Goal: Task Accomplishment & Management: Manage account settings

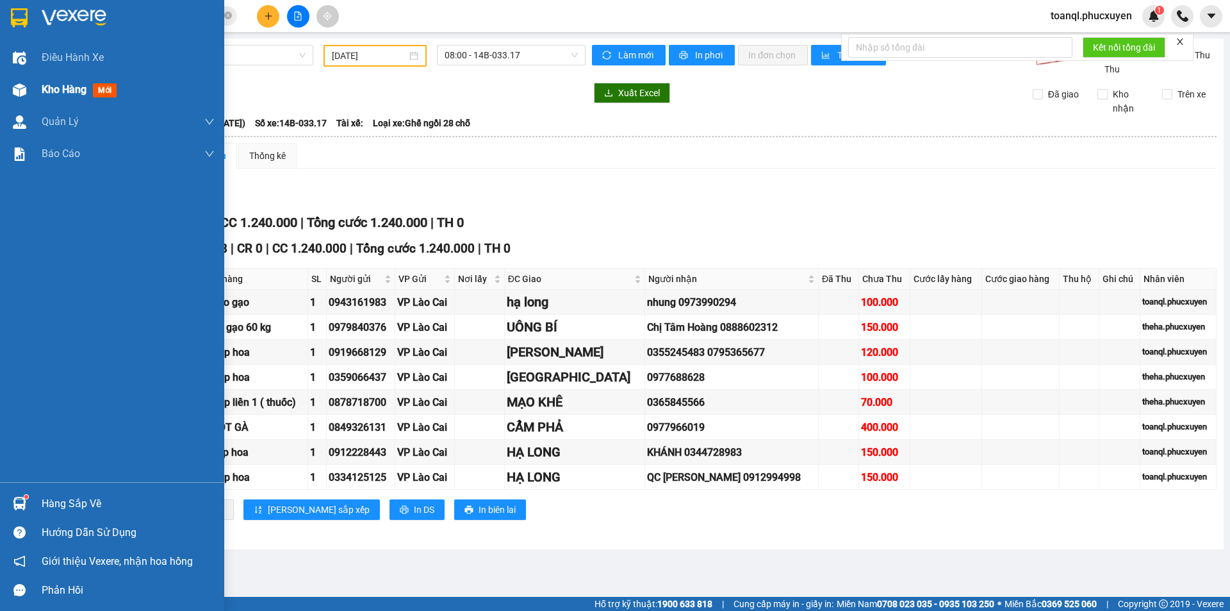
click at [15, 86] on img at bounding box center [19, 89] width 13 height 13
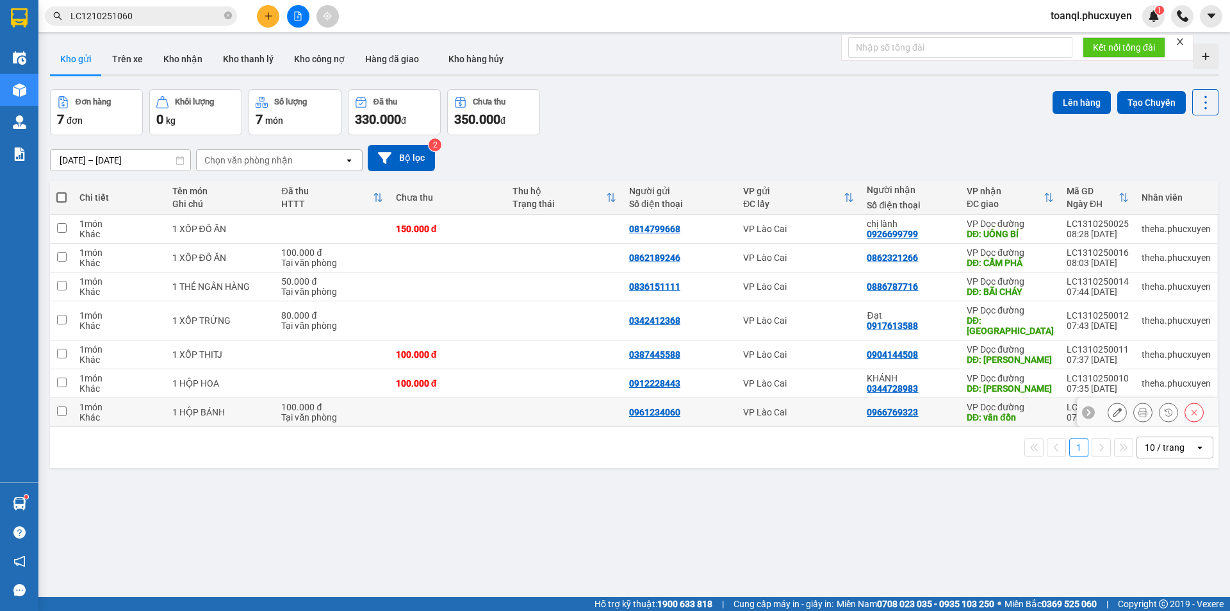
click at [1109, 413] on button at bounding box center [1118, 412] width 18 height 22
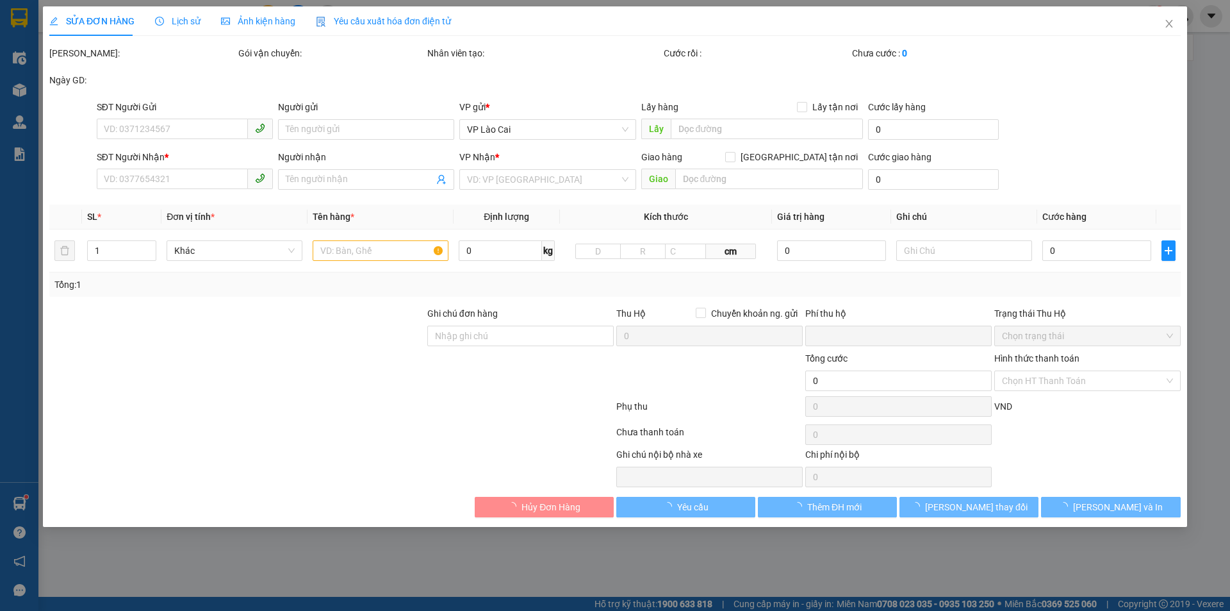
type input "0961234060"
type input "0966769323"
type input "vân đồn"
type input "0"
type input "100.000"
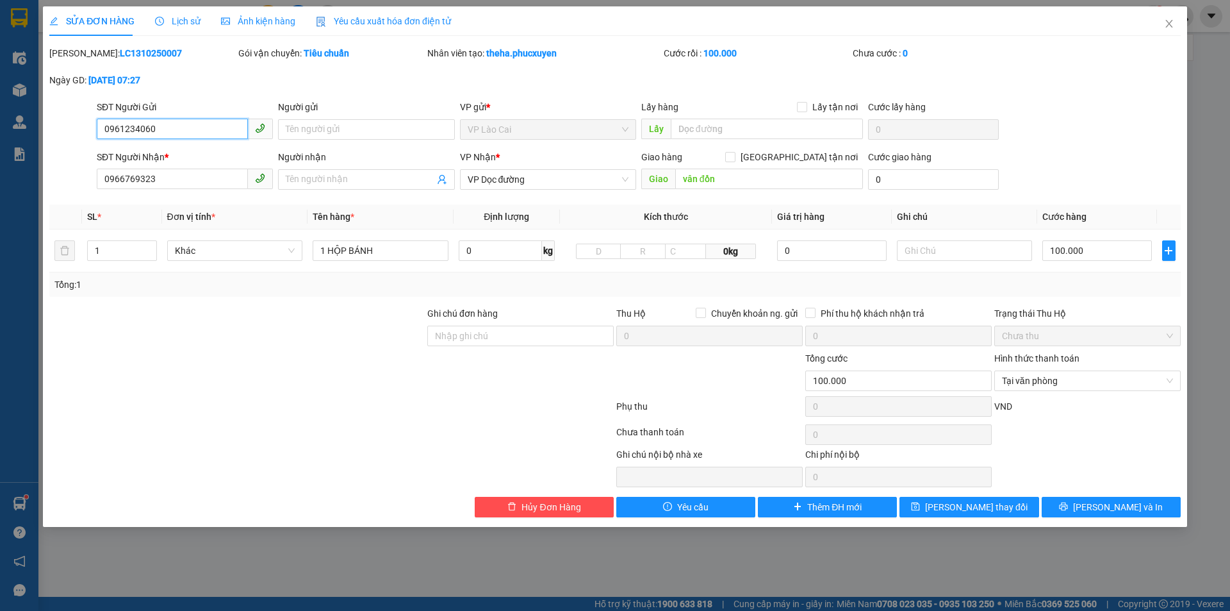
drag, startPoint x: 169, startPoint y: 131, endPoint x: 8, endPoint y: 195, distance: 172.8
click at [40, 136] on div "SỬA ĐƠN HÀNG Lịch sử Ảnh kiện hàng Yêu cầu xuất hóa đơn điện tử Total Paid Fee …" at bounding box center [615, 305] width 1230 height 611
drag, startPoint x: 171, startPoint y: 179, endPoint x: 0, endPoint y: 183, distance: 171.1
click at [0, 183] on div "SỬA ĐƠN HÀNG Lịch sử Ảnh kiện hàng Yêu cầu xuất hóa đơn điện tử Total Paid Fee …" at bounding box center [615, 305] width 1230 height 611
click at [1170, 23] on icon "close" at bounding box center [1169, 24] width 10 height 10
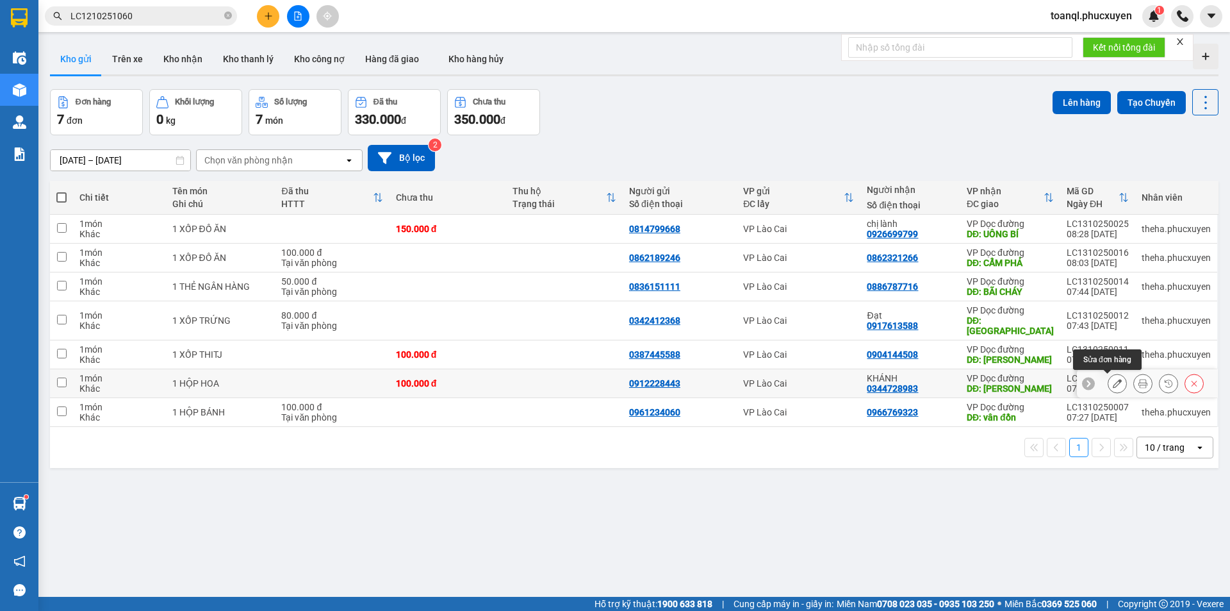
click at [1113, 382] on icon at bounding box center [1117, 383] width 9 height 9
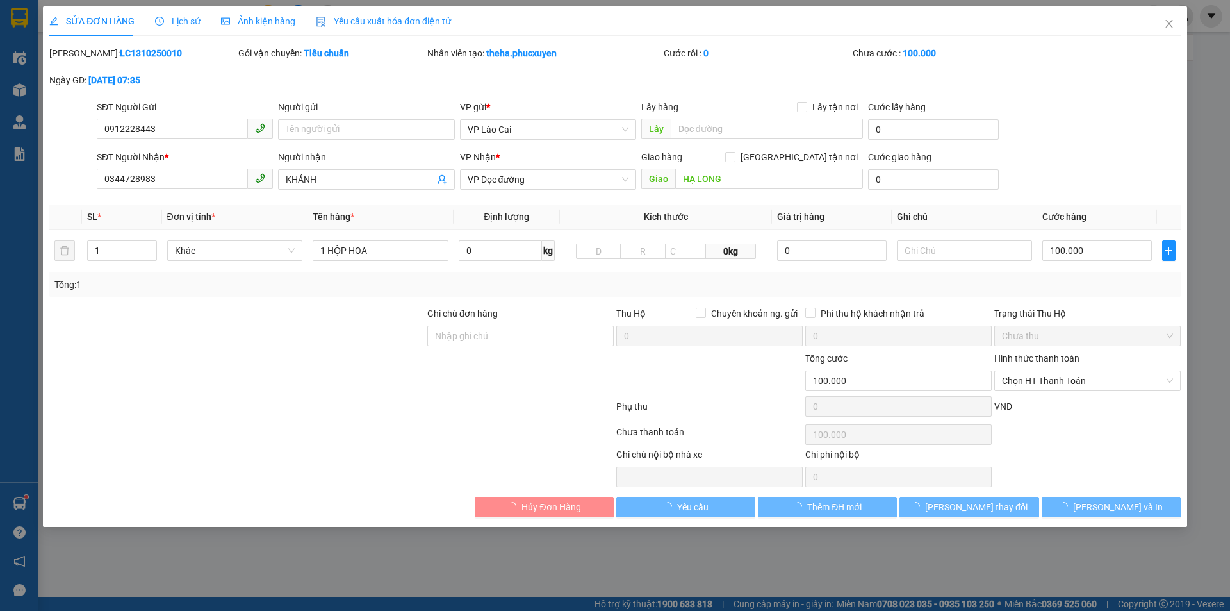
type input "0912228443"
type input "0344728983"
type input "KHÁNH"
type input "HẠ LONG"
type input "0"
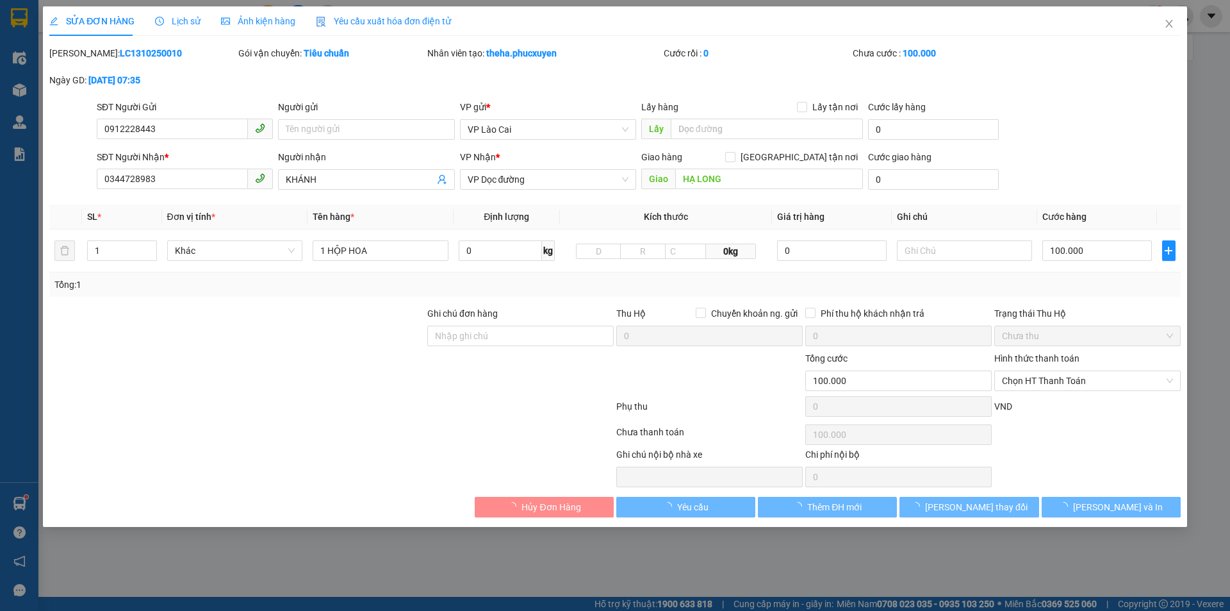
type input "100.000"
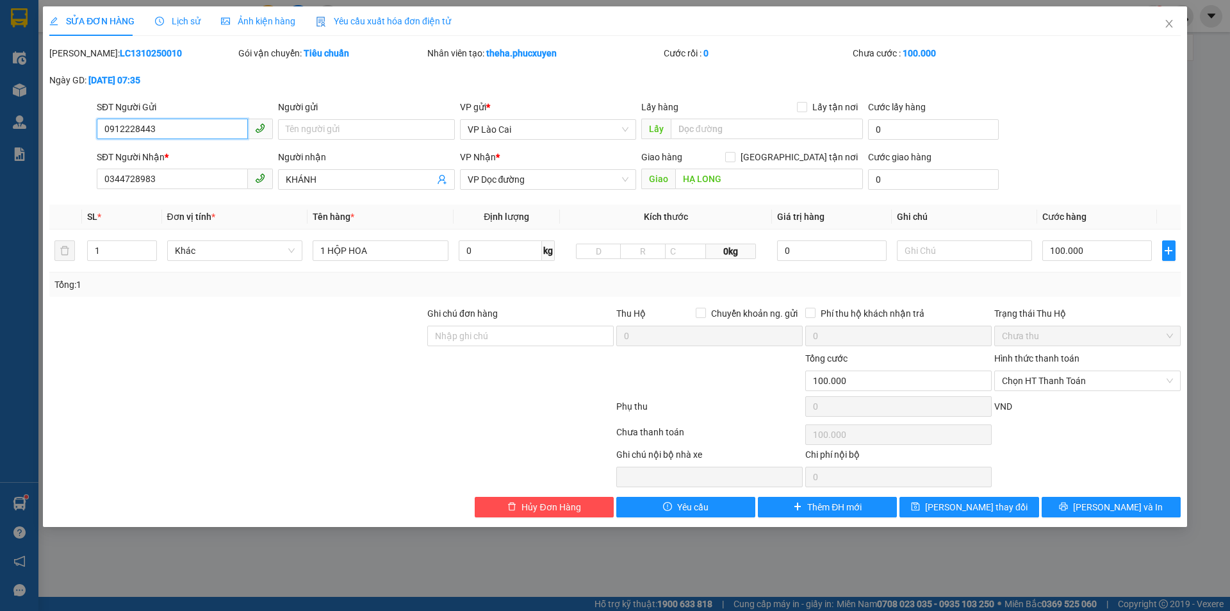
drag, startPoint x: 156, startPoint y: 129, endPoint x: 57, endPoint y: 162, distance: 103.8
click at [58, 162] on form "SĐT Người Gửi 0912228443 0912228443 Người gửi Tên người gửi VP gửi * VP Lào Cai…" at bounding box center [615, 147] width 1132 height 95
drag, startPoint x: 169, startPoint y: 178, endPoint x: 6, endPoint y: 208, distance: 165.5
click at [7, 209] on div "SỬA ĐƠN HÀNG Lịch sử Ảnh kiện hàng Yêu cầu xuất hóa đơn điện tử Total Paid Fee …" at bounding box center [615, 305] width 1230 height 611
click at [1168, 22] on icon "close" at bounding box center [1169, 24] width 10 height 10
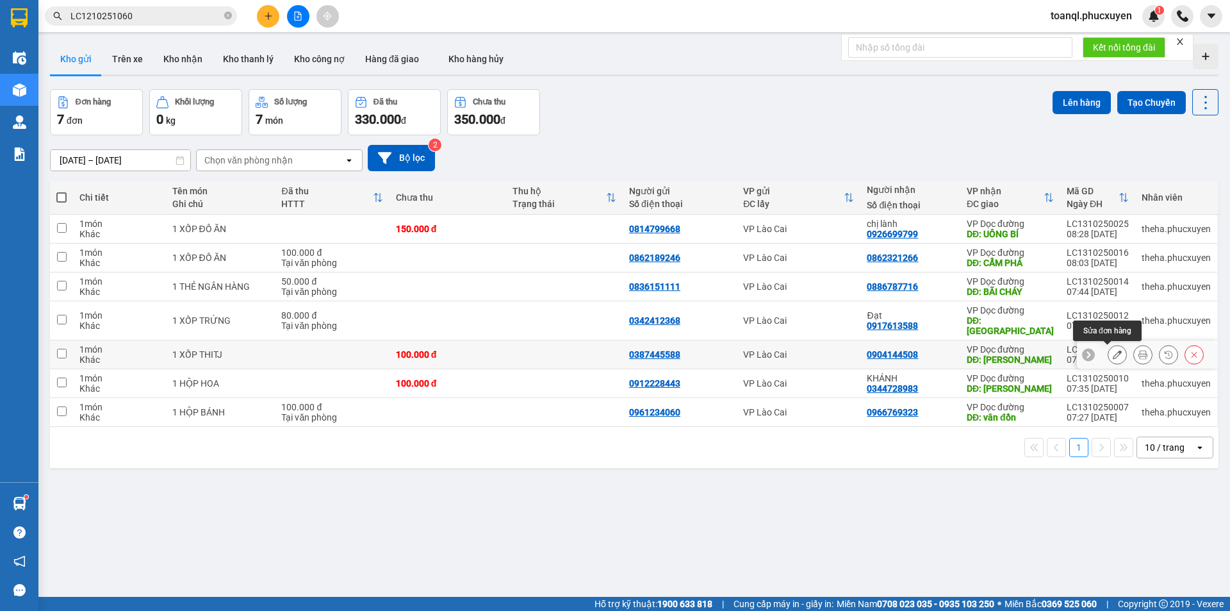
click at [1113, 353] on icon at bounding box center [1117, 354] width 9 height 9
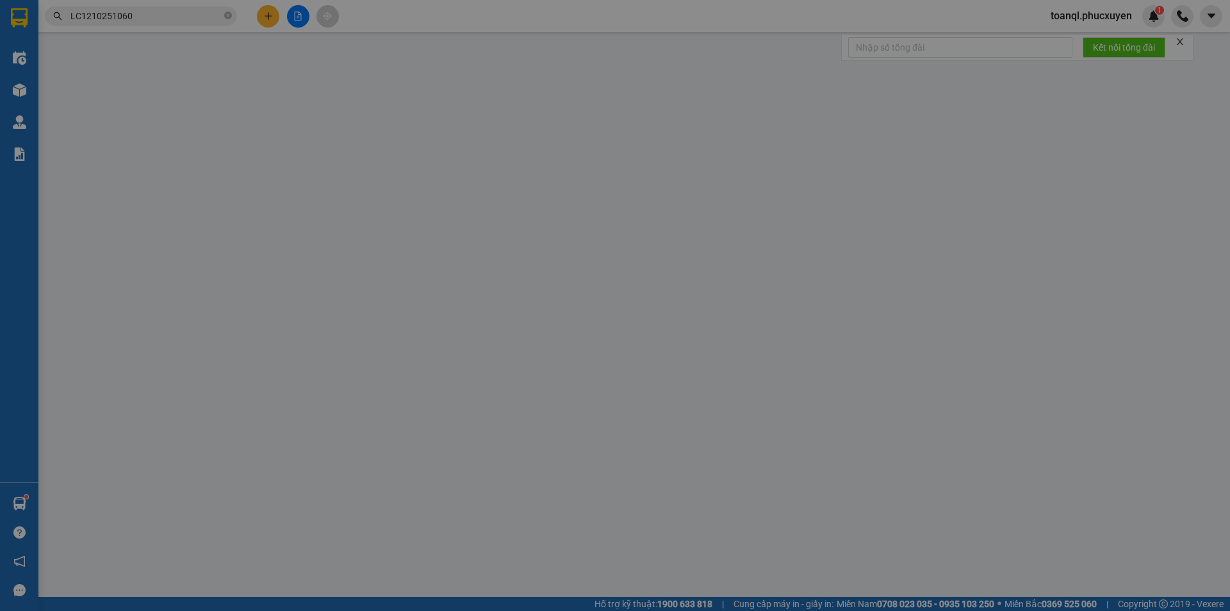
type input "0387445588"
type input "0904144508"
type input "Hạ Long"
type input "0"
type input "100.000"
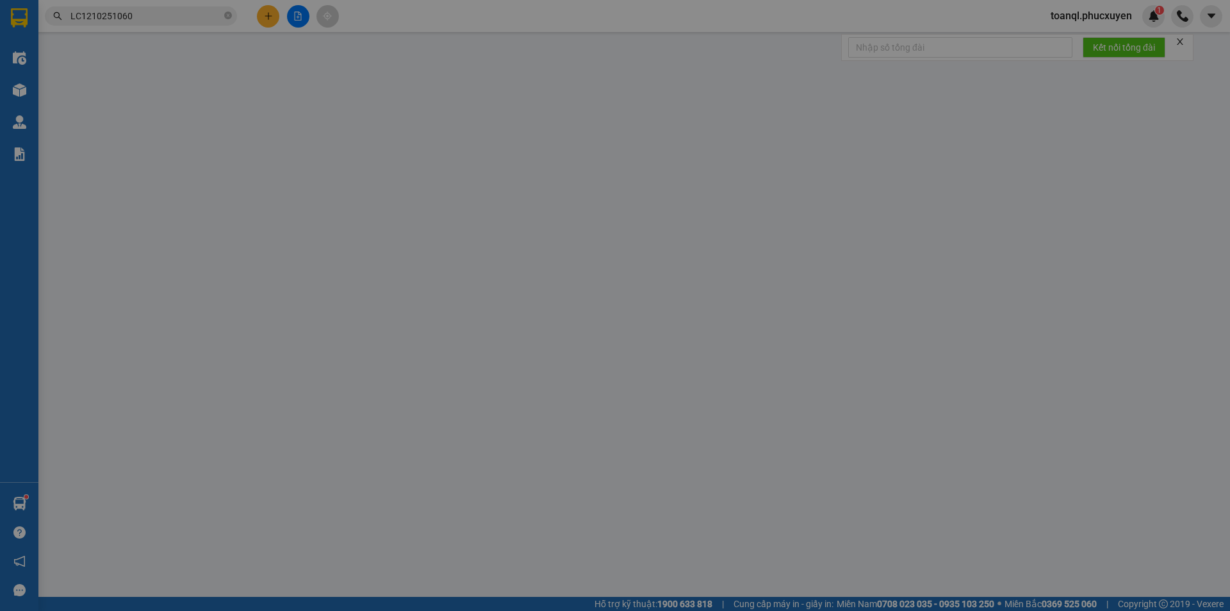
type input "100.000"
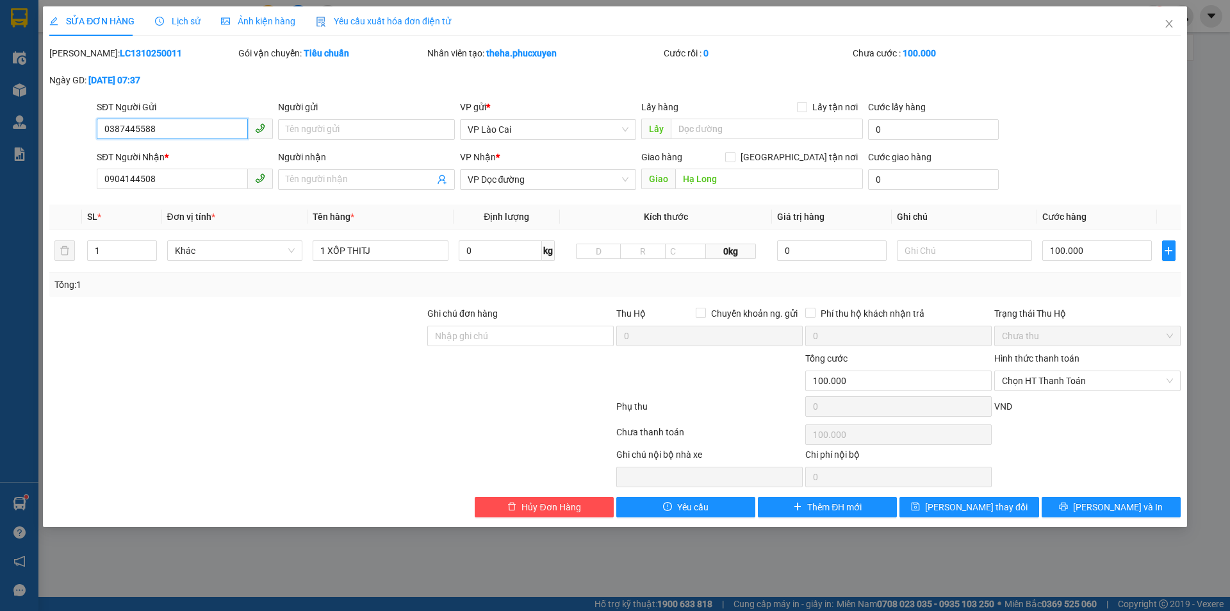
drag, startPoint x: 175, startPoint y: 133, endPoint x: 56, endPoint y: 140, distance: 118.8
click at [56, 138] on div "SĐT Người Gửi 0387445588 0387445588 Người gửi Tên người gửi VP gửi * VP Lào Cai…" at bounding box center [615, 122] width 1134 height 45
drag, startPoint x: 176, startPoint y: 174, endPoint x: 12, endPoint y: 204, distance: 166.3
click at [12, 204] on div "SỬA ĐƠN HÀNG Lịch sử Ảnh kiện hàng Yêu cầu xuất hóa đơn điện tử Total Paid Fee …" at bounding box center [615, 305] width 1230 height 611
click at [1159, 21] on span "Close" at bounding box center [1170, 24] width 36 height 36
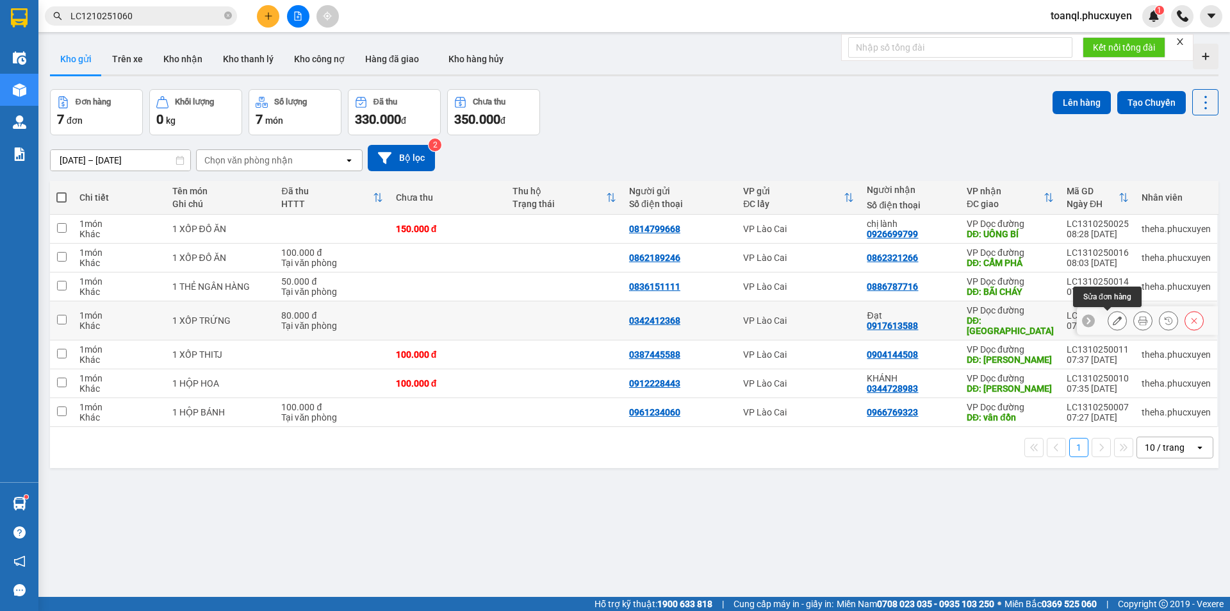
click at [1113, 318] on icon at bounding box center [1117, 320] width 9 height 9
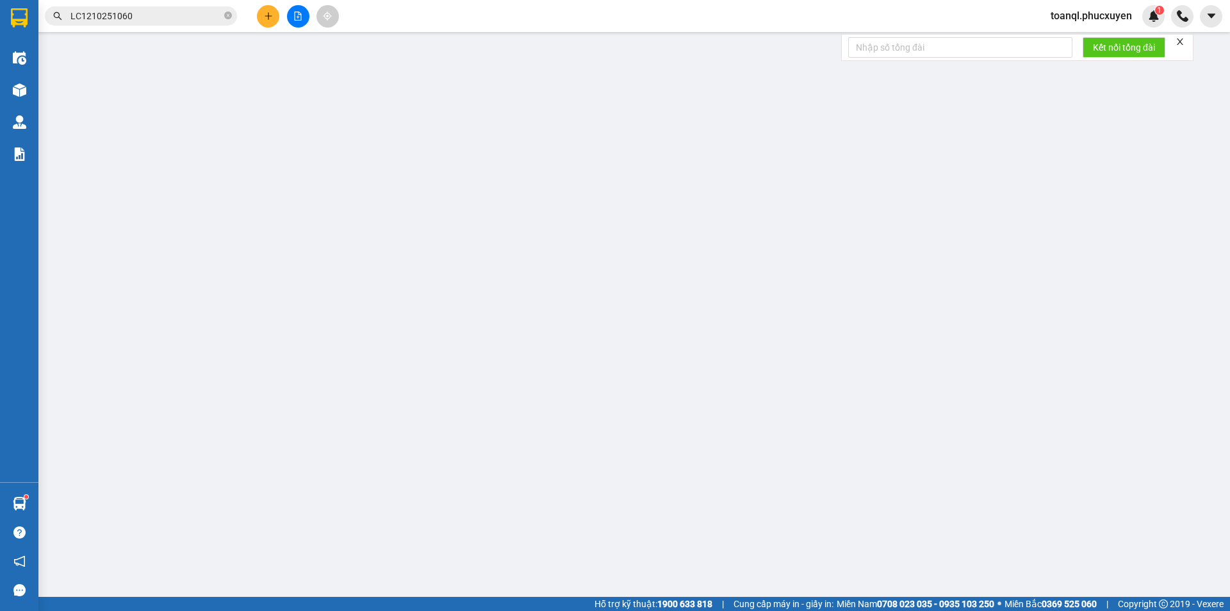
type input "0342412368"
type input "0917613588"
type input "Đạt"
type input "[GEOGRAPHIC_DATA]"
type input "0"
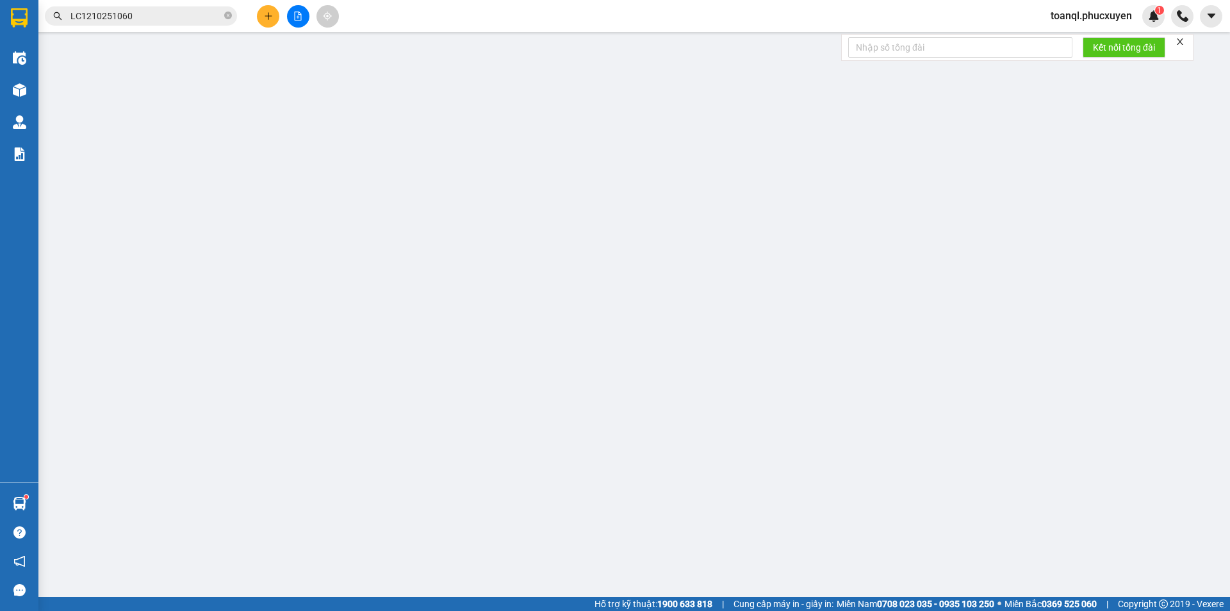
type input "80.000"
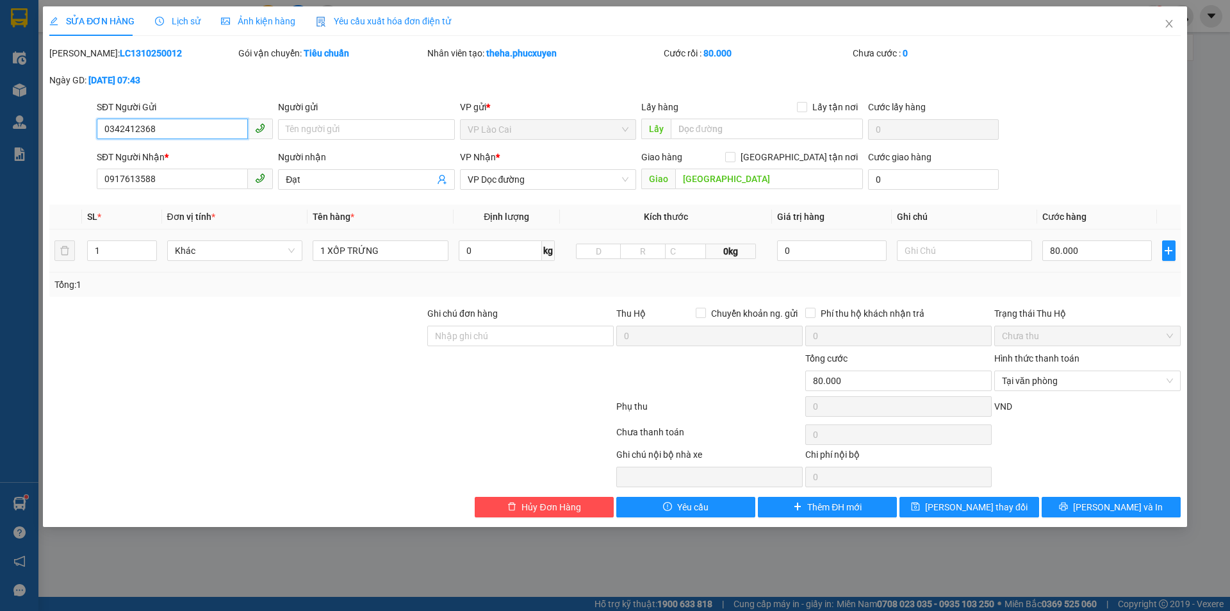
drag, startPoint x: 169, startPoint y: 122, endPoint x: 103, endPoint y: 145, distance: 69.7
click at [95, 147] on form "SĐT Người Gửi 0342412368 0342412368 Người gửi Tên người gửi VP gửi * VP Lào Cai…" at bounding box center [615, 147] width 1132 height 95
drag, startPoint x: 156, startPoint y: 178, endPoint x: 92, endPoint y: 184, distance: 64.4
click at [92, 184] on div "SĐT Người Nhận * 0917613588 0917613588 Người nhận Đạt VP Nhận * VP Dọc [GEOGRAP…" at bounding box center [615, 172] width 1134 height 45
click at [1165, 20] on icon "close" at bounding box center [1169, 24] width 10 height 10
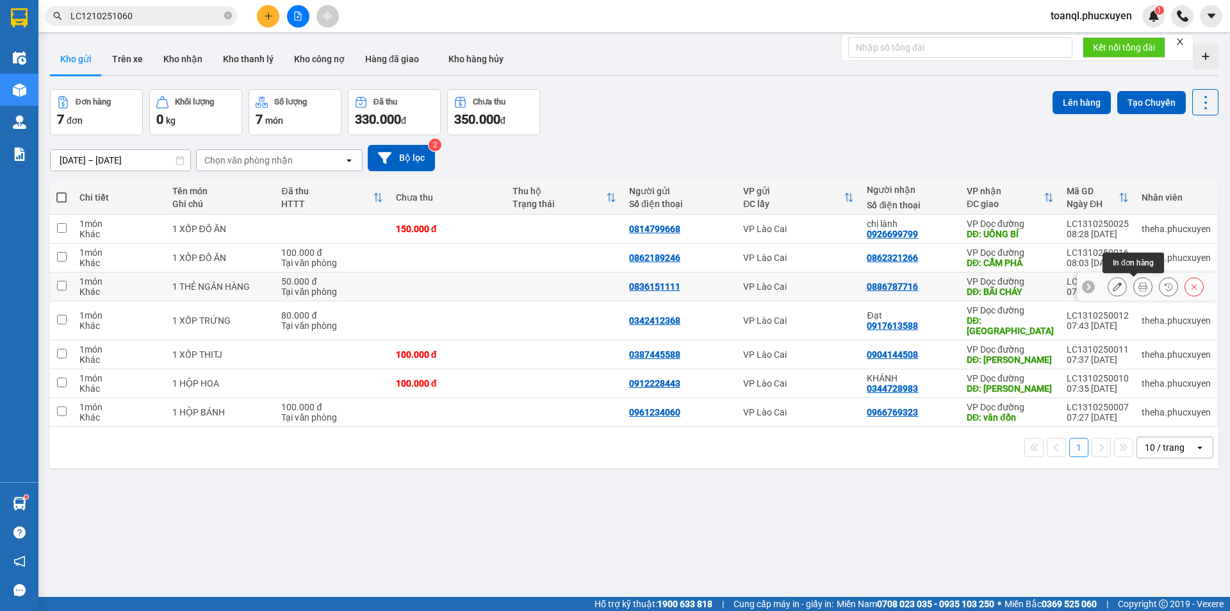
click at [1113, 286] on icon at bounding box center [1117, 286] width 9 height 9
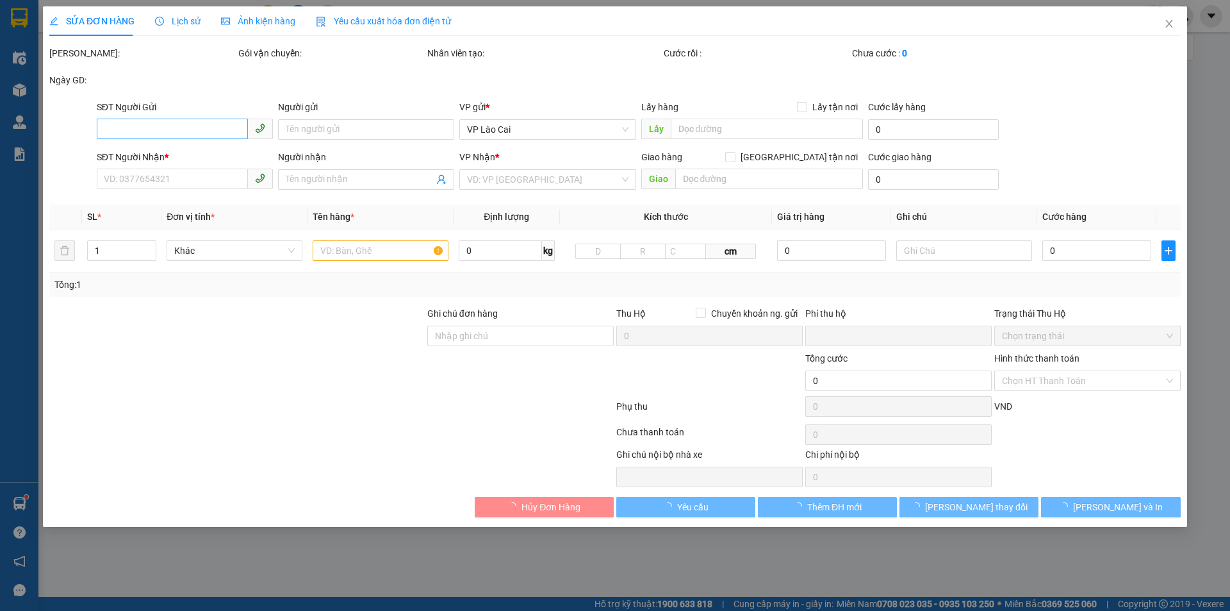
type input "0836151111"
type input "0886787716"
type input "BÃI CHÁY"
type input "0"
type input "50.000"
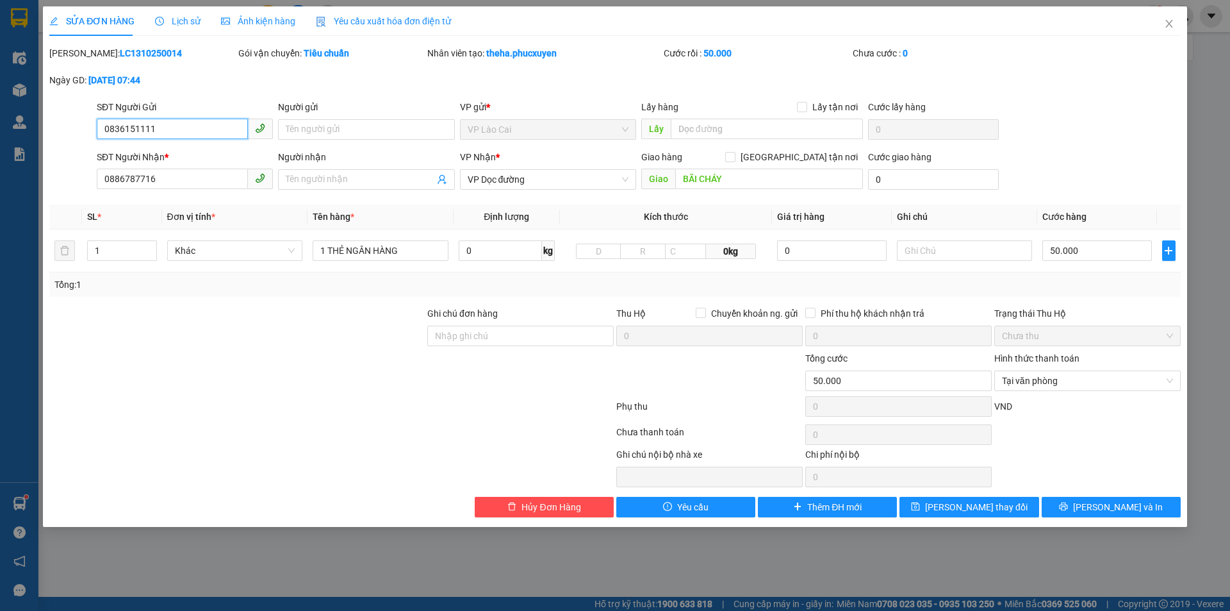
drag, startPoint x: 174, startPoint y: 135, endPoint x: 70, endPoint y: 145, distance: 104.4
click at [73, 144] on div "SĐT Người Gửi 0836151111 0836151111 Người gửi Tên người gửi VP gửi * VP Lào Cai…" at bounding box center [615, 122] width 1134 height 45
drag, startPoint x: 149, startPoint y: 179, endPoint x: 0, endPoint y: 201, distance: 150.4
click at [0, 201] on div "SỬA ĐƠN HÀNG Lịch sử Ảnh kiện hàng Yêu cầu xuất hóa đơn điện tử Total Paid Fee …" at bounding box center [615, 305] width 1230 height 611
click at [1176, 24] on span "Close" at bounding box center [1170, 24] width 36 height 36
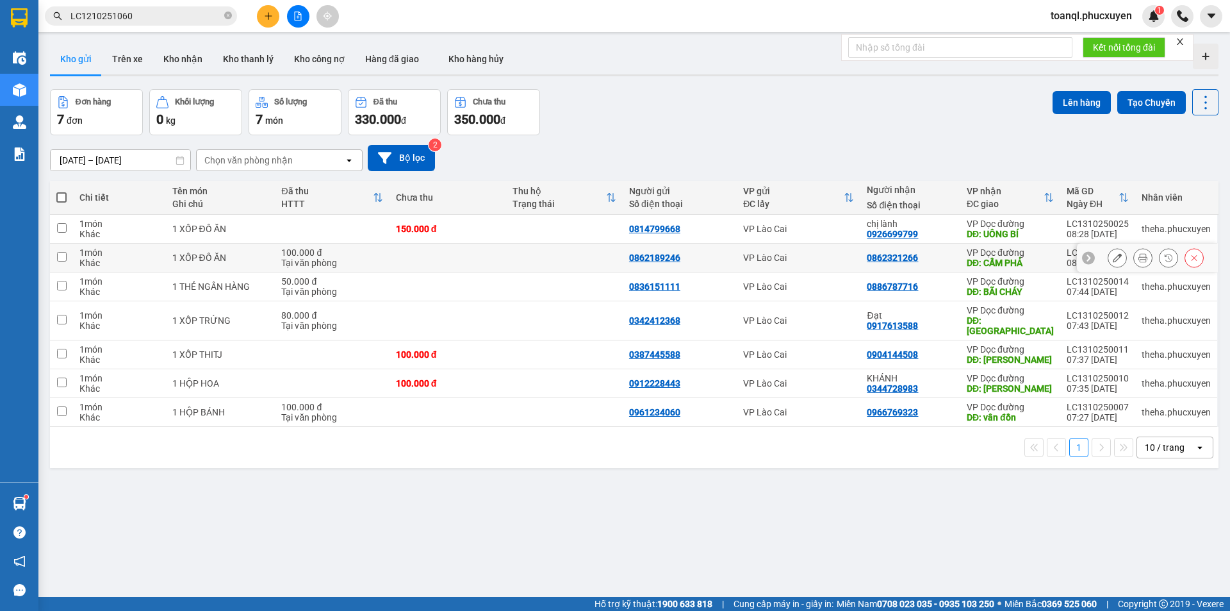
click at [1112, 251] on button at bounding box center [1118, 258] width 18 height 22
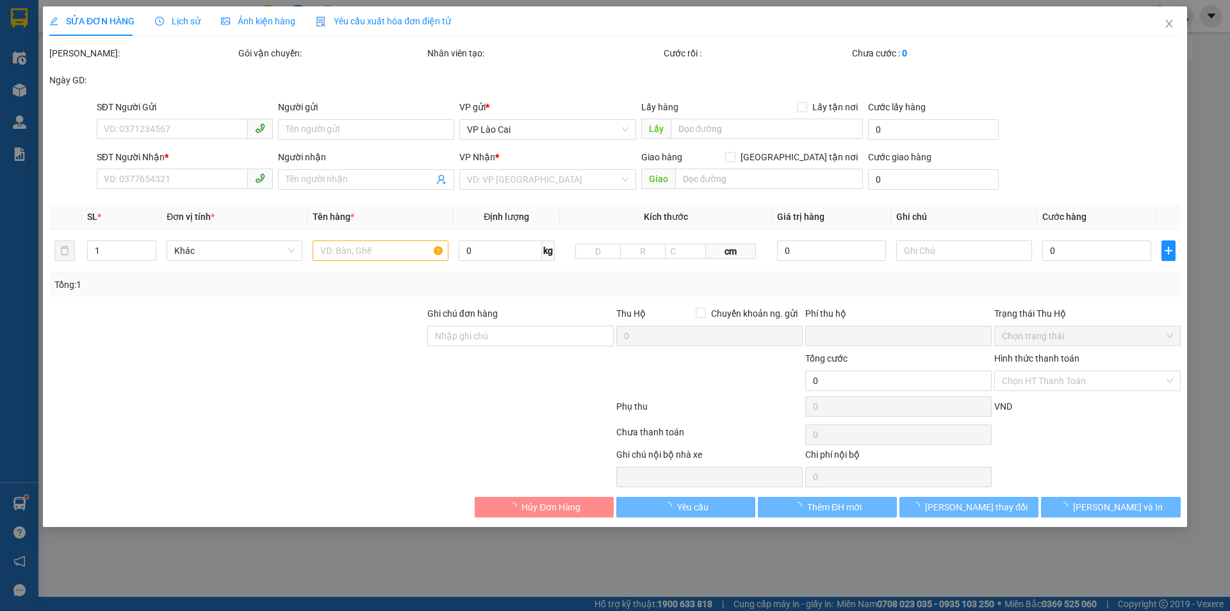
type input "0862189246"
type input "0862321266"
type input "CẨM PHẢ"
type input "0"
type input "100.000"
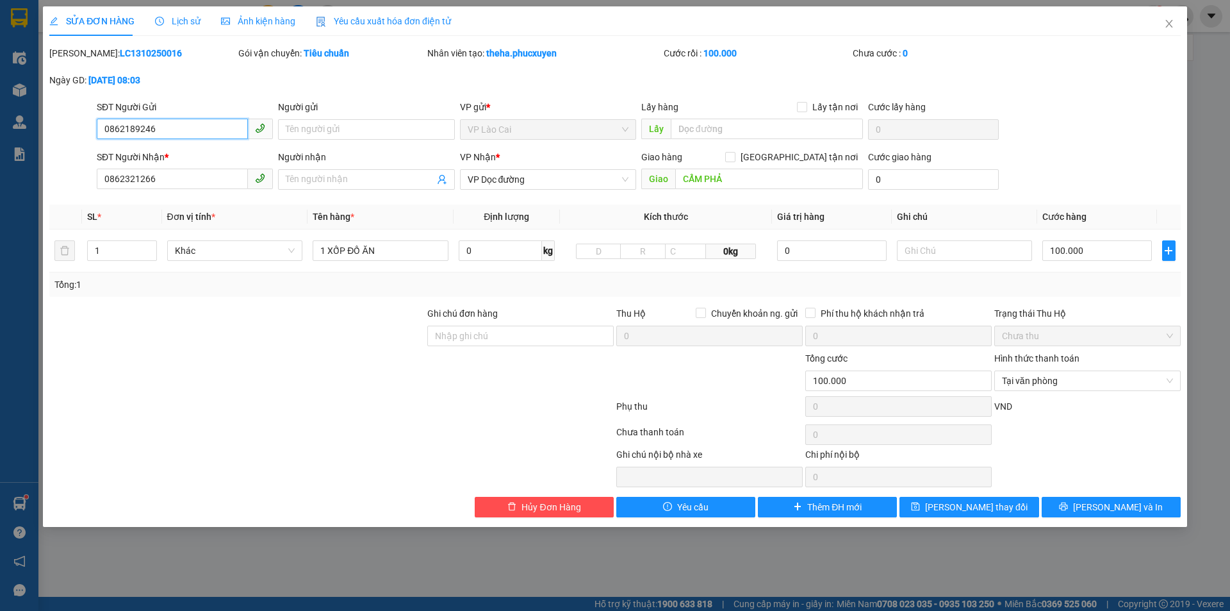
drag, startPoint x: 180, startPoint y: 128, endPoint x: 65, endPoint y: 165, distance: 121.2
click at [65, 165] on form "SĐT Người Gửi 0862189246 0862189246 Người gửi Tên người gửi VP gửi * VP Lào Cai…" at bounding box center [615, 147] width 1132 height 95
drag, startPoint x: 53, startPoint y: 195, endPoint x: 30, endPoint y: 196, distance: 23.1
click at [30, 196] on div "SỬA ĐƠN HÀNG Lịch sử Ảnh kiện hàng Yêu cầu xuất hóa đơn điện tử Total Paid Fee …" at bounding box center [615, 305] width 1230 height 611
click at [1172, 22] on icon "close" at bounding box center [1169, 24] width 7 height 8
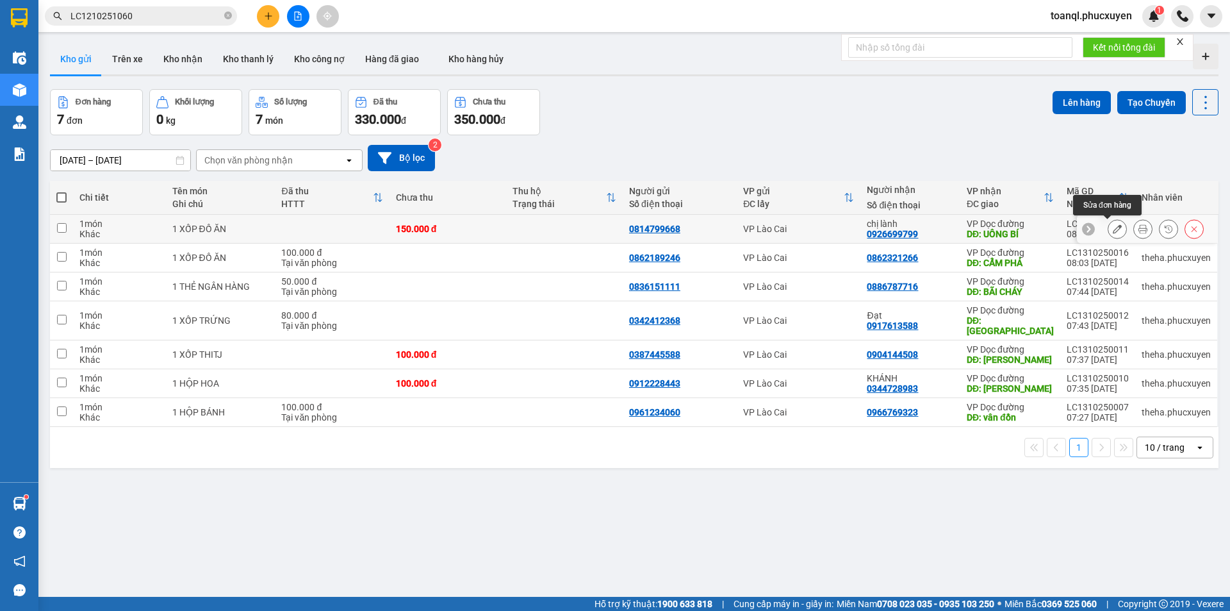
click at [1113, 225] on icon at bounding box center [1117, 228] width 9 height 9
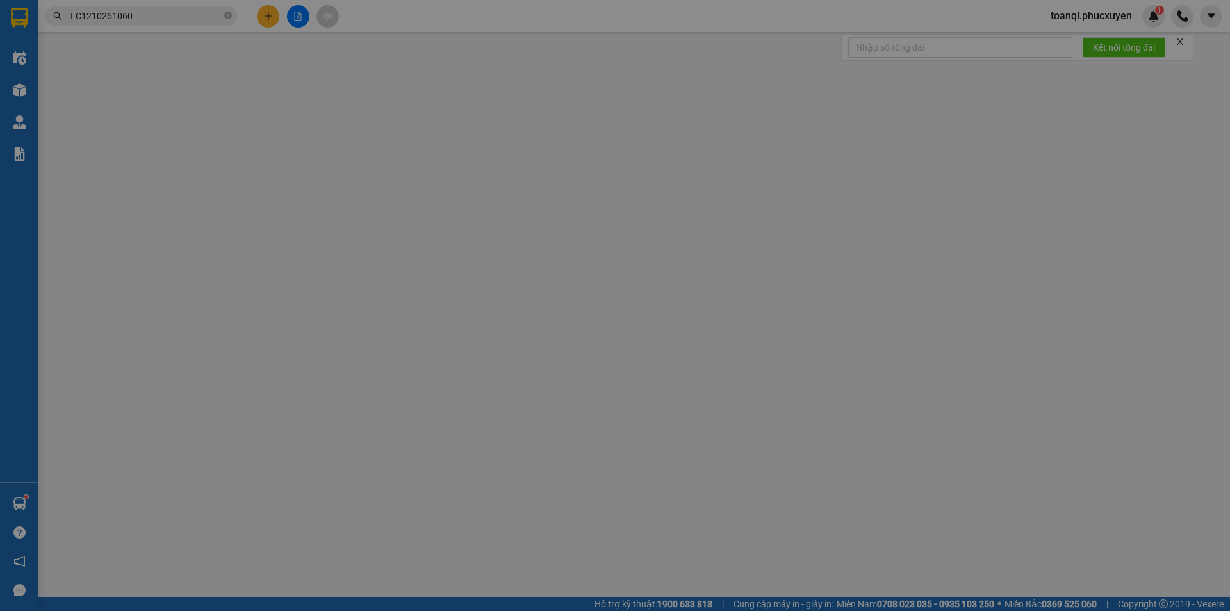
type input "0814799668"
type input "0926699799"
type input "chị lành"
type input "UÔNG BÍ"
type input "0"
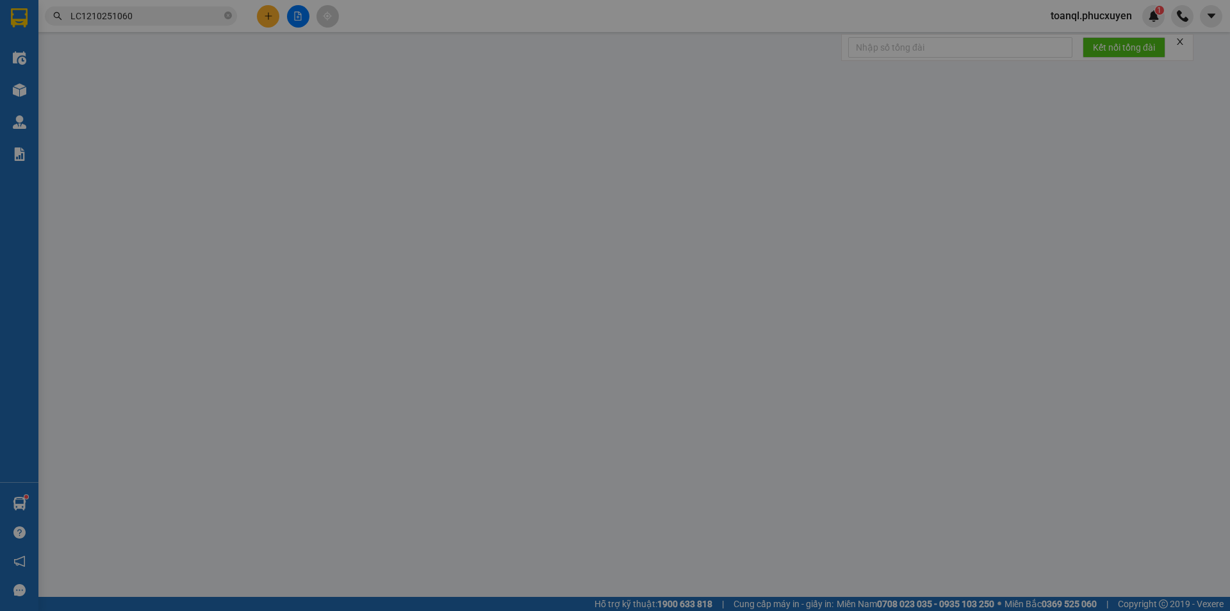
type input "150.000"
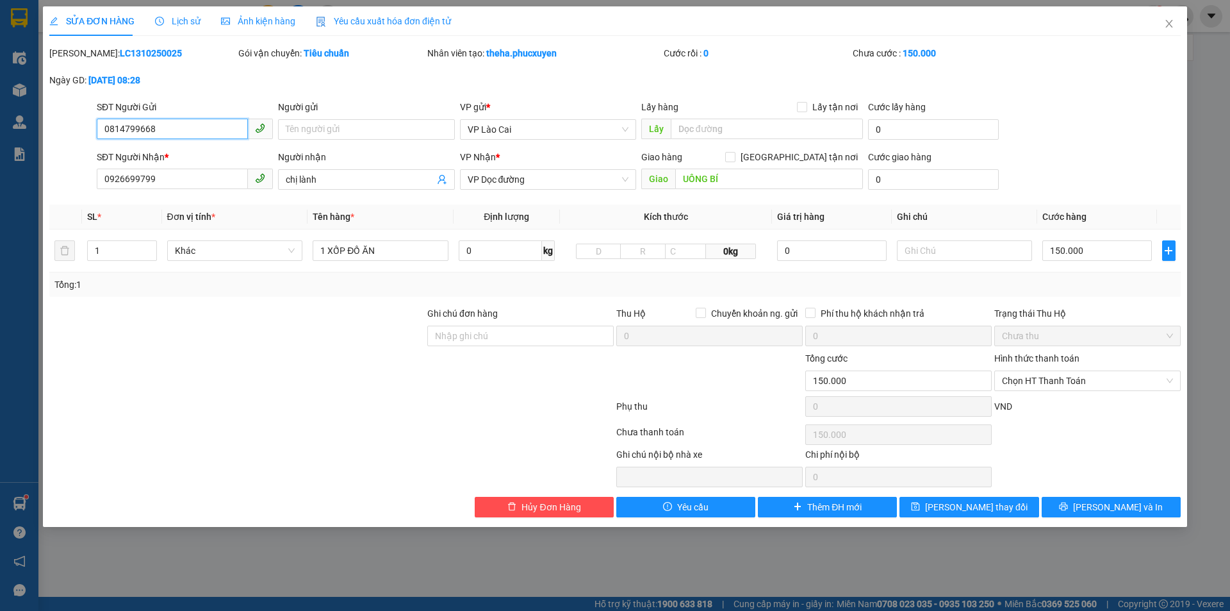
drag, startPoint x: 174, startPoint y: 135, endPoint x: 0, endPoint y: 145, distance: 174.0
click at [0, 145] on div "SỬA ĐƠN HÀNG Lịch sử Ảnh kiện hàng Yêu cầu xuất hóa đơn điện tử Total Paid Fee …" at bounding box center [615, 305] width 1230 height 611
drag, startPoint x: 183, startPoint y: 185, endPoint x: 58, endPoint y: 188, distance: 125.7
click at [58, 188] on div "SĐT Người Nhận * 0926699799 0926699799 Người nhận chị lành VP Nhận * VP Dọc đườ…" at bounding box center [615, 172] width 1134 height 45
click at [1168, 22] on icon "close" at bounding box center [1169, 24] width 7 height 8
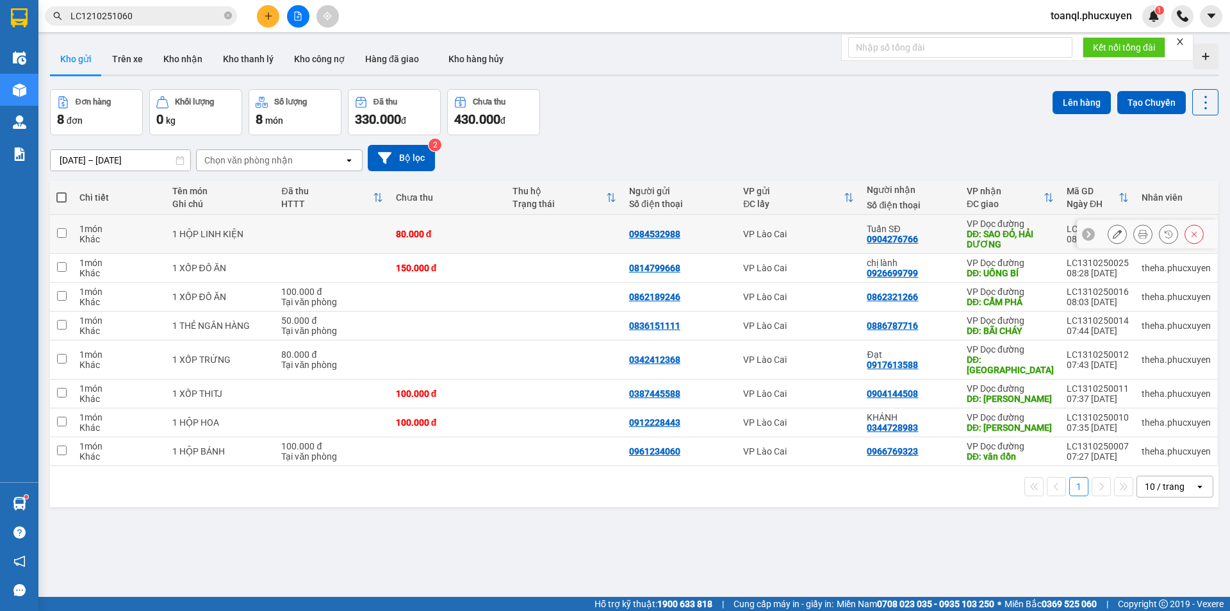
click at [1113, 233] on icon at bounding box center [1117, 233] width 9 height 9
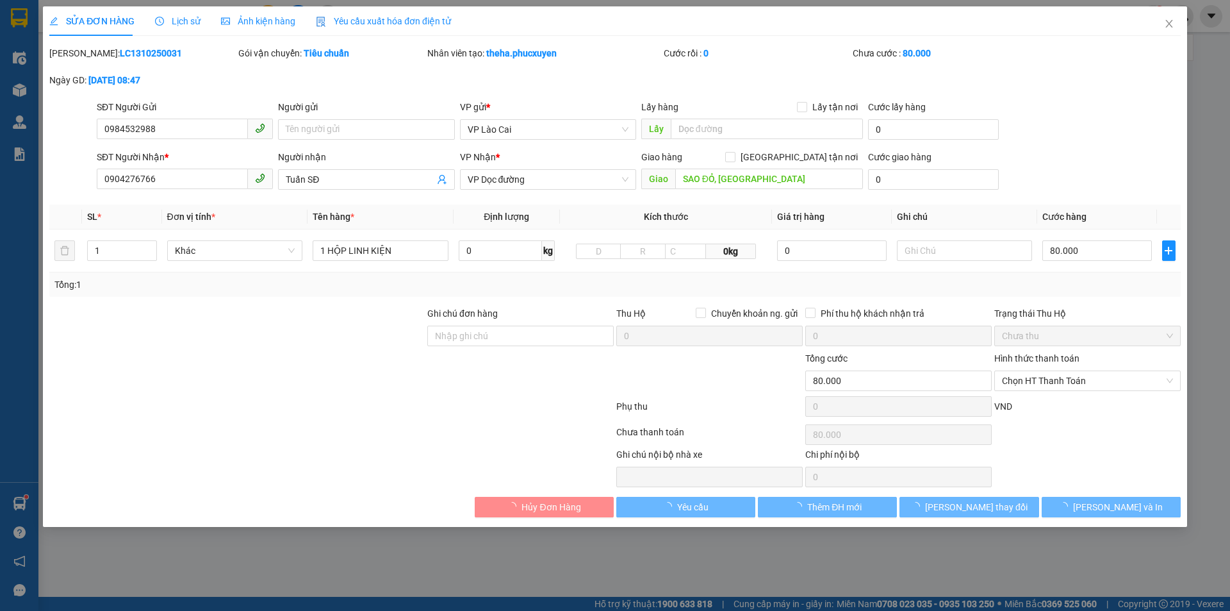
type input "0984532988"
type input "0904276766"
type input "Tuấn SĐ"
type input "SAO ĐỎ, [GEOGRAPHIC_DATA]"
type input "0"
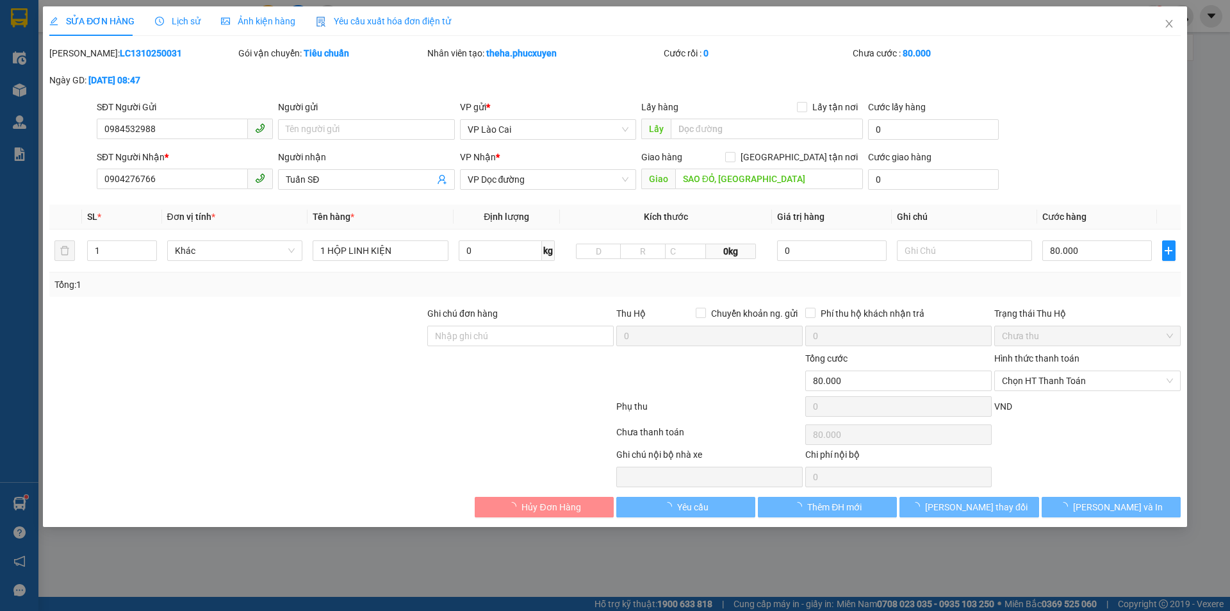
type input "80.000"
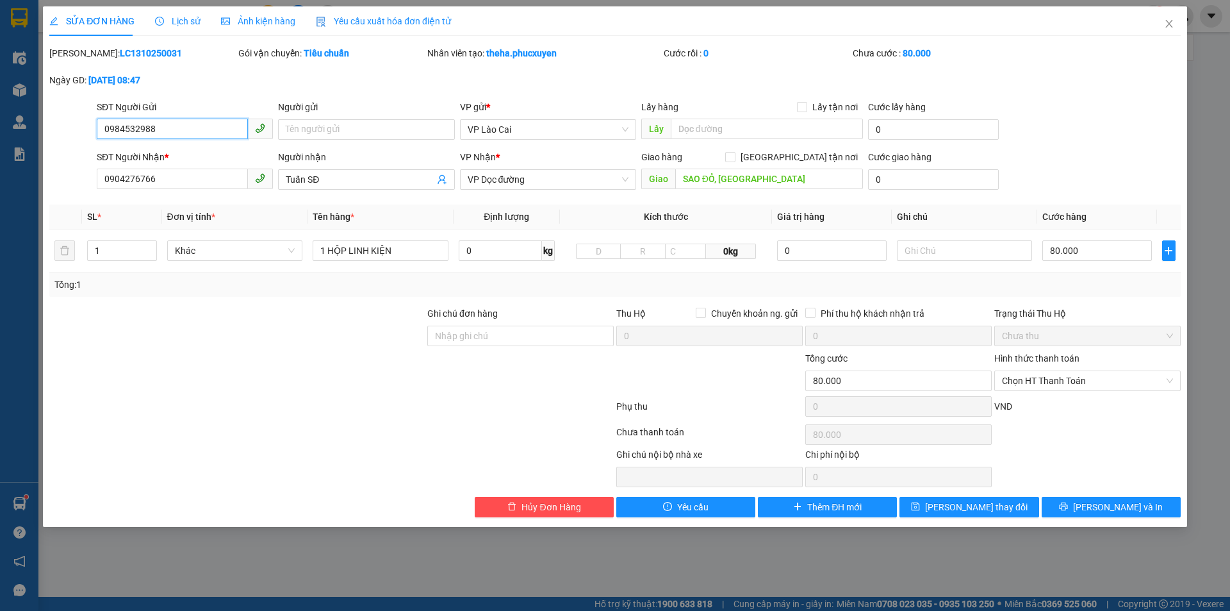
drag, startPoint x: 169, startPoint y: 127, endPoint x: 62, endPoint y: 157, distance: 111.2
click at [62, 157] on form "SĐT Người Gửi 0984532988 0984532988 Người gửi Tên người gửi VP gửi * VP Lào Cai…" at bounding box center [615, 147] width 1132 height 95
drag, startPoint x: 158, startPoint y: 181, endPoint x: 38, endPoint y: 223, distance: 127.5
click at [38, 223] on div "SỬA ĐƠN HÀNG Lịch sử Ảnh kiện hàng Yêu cầu xuất hóa đơn điện tử Total Paid Fee …" at bounding box center [615, 305] width 1230 height 611
click at [1171, 25] on icon "close" at bounding box center [1169, 24] width 10 height 10
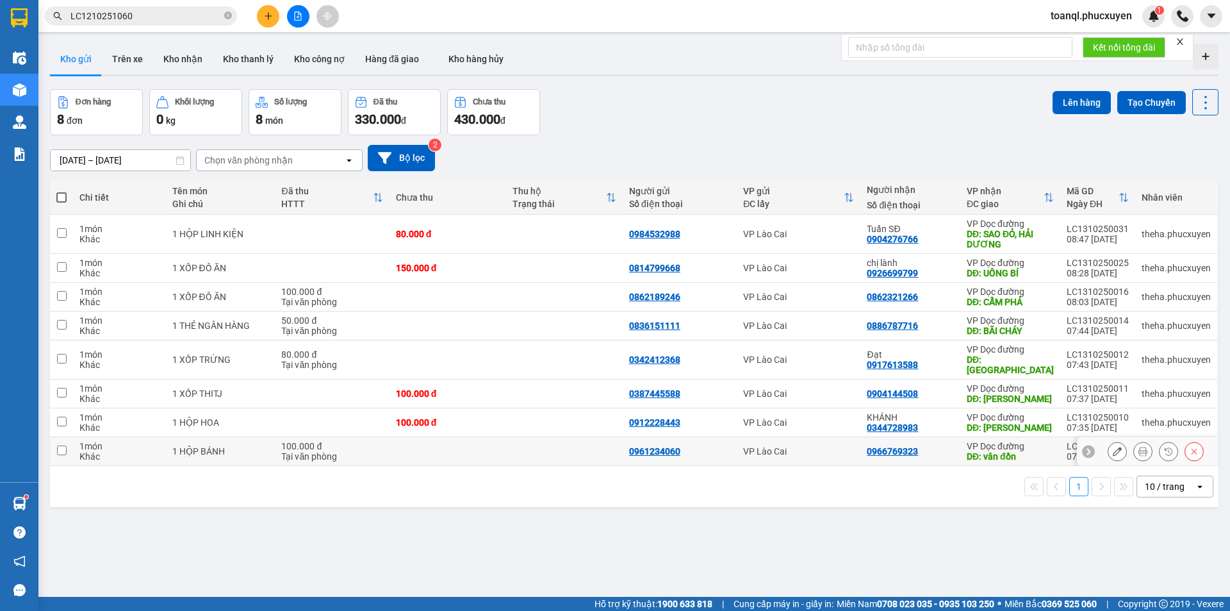
click at [358, 449] on div "100.000 đ" at bounding box center [331, 446] width 101 height 10
checkbox input "true"
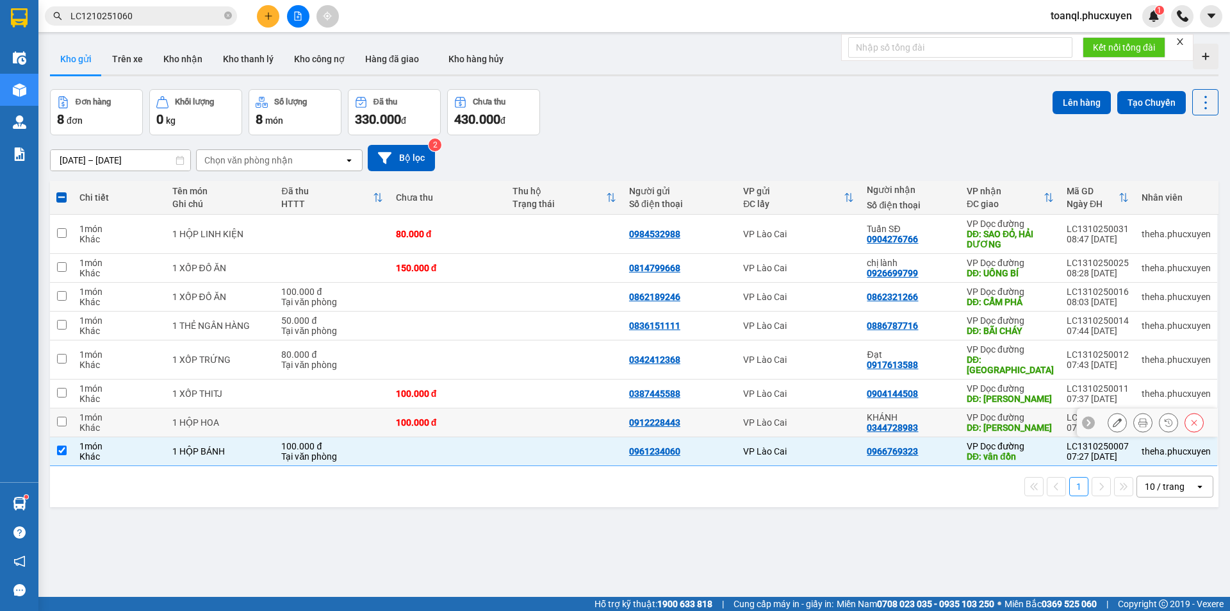
click at [361, 422] on td at bounding box center [332, 422] width 114 height 29
checkbox input "true"
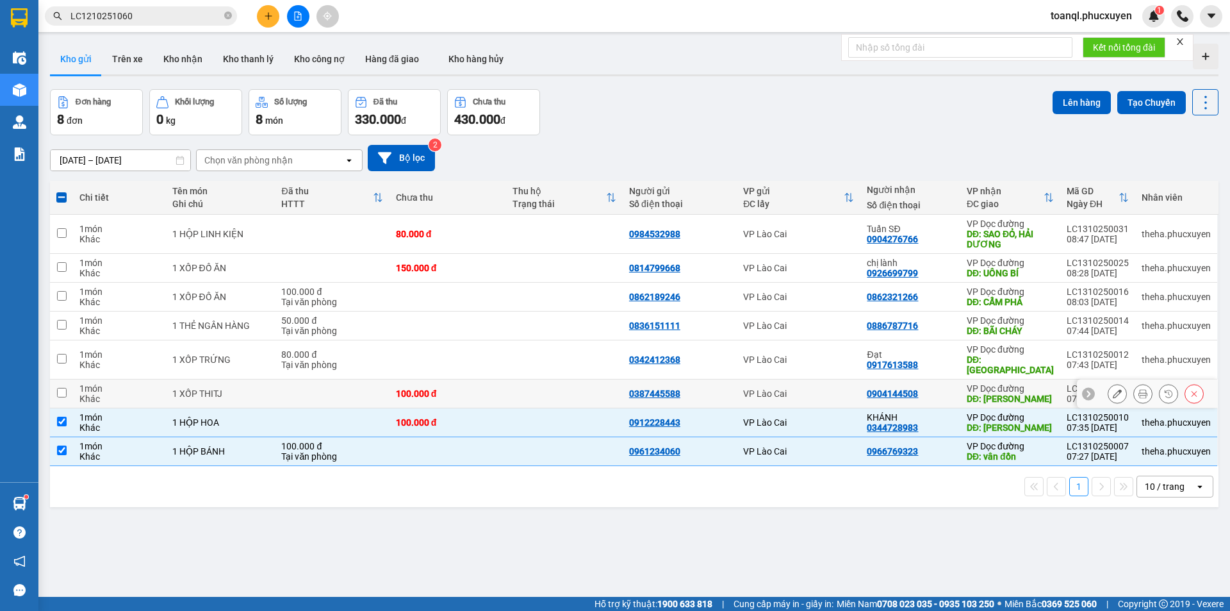
click at [367, 390] on td at bounding box center [332, 393] width 114 height 29
checkbox input "true"
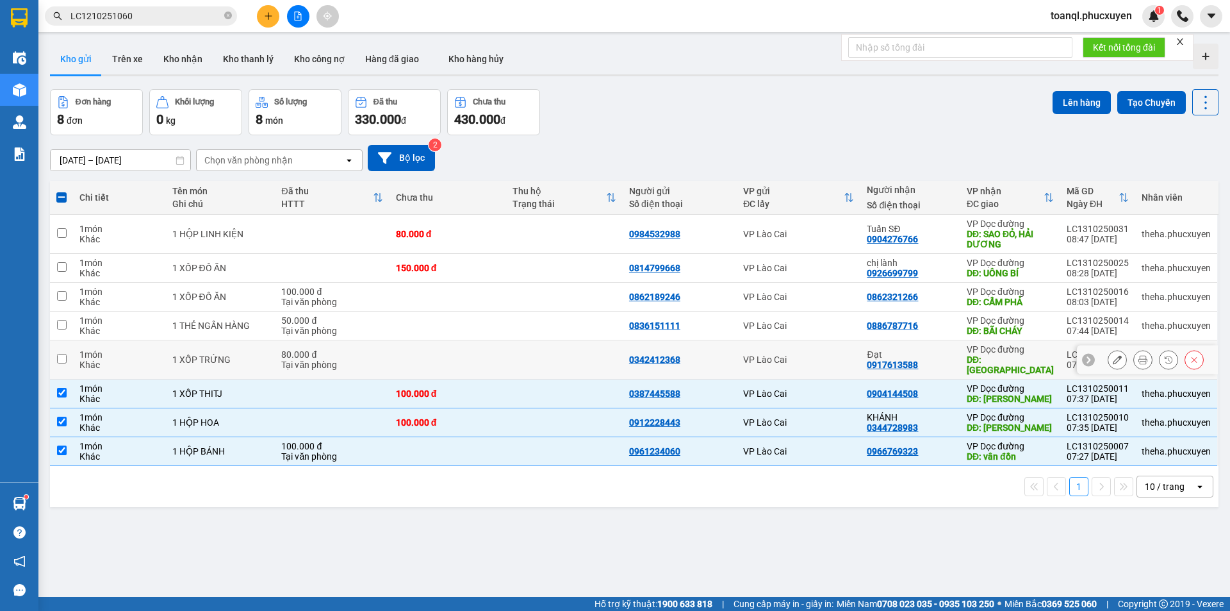
click at [358, 361] on div "Tại văn phòng" at bounding box center [331, 365] width 101 height 10
checkbox input "true"
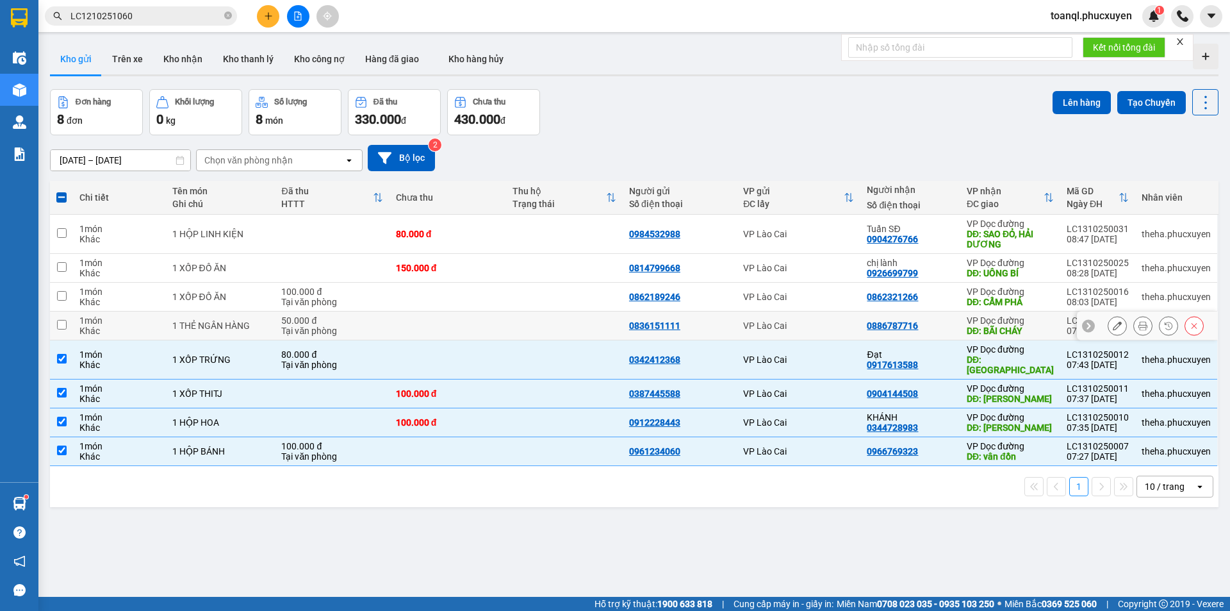
click at [355, 329] on div "Tại văn phòng" at bounding box center [331, 331] width 101 height 10
checkbox input "true"
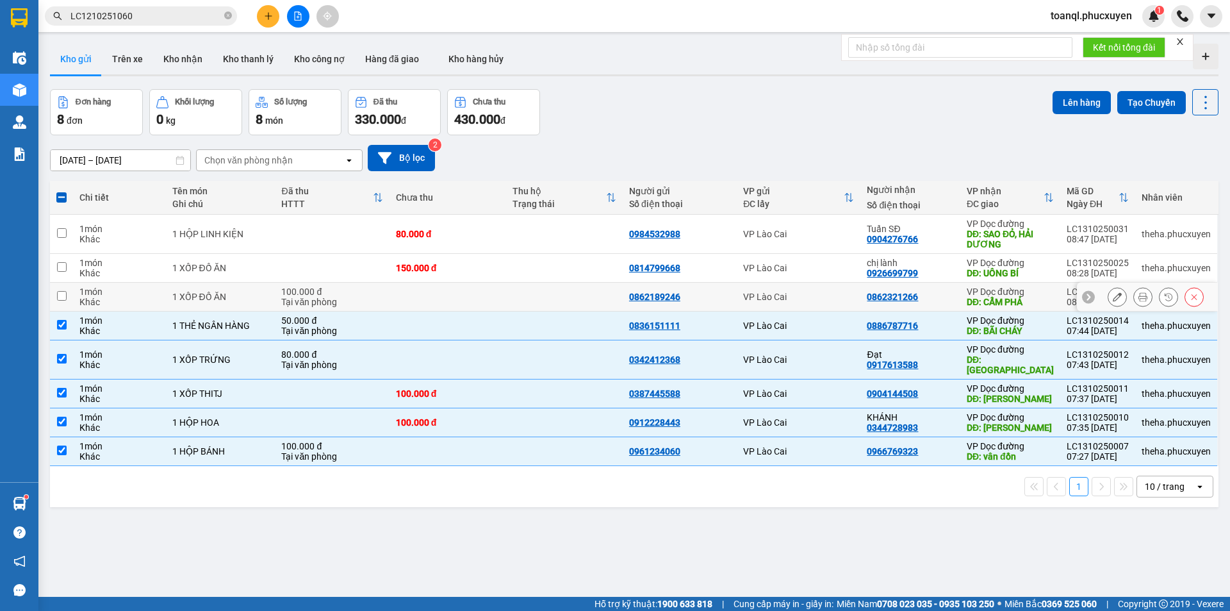
click at [359, 294] on div "100.000 đ" at bounding box center [331, 291] width 101 height 10
checkbox input "true"
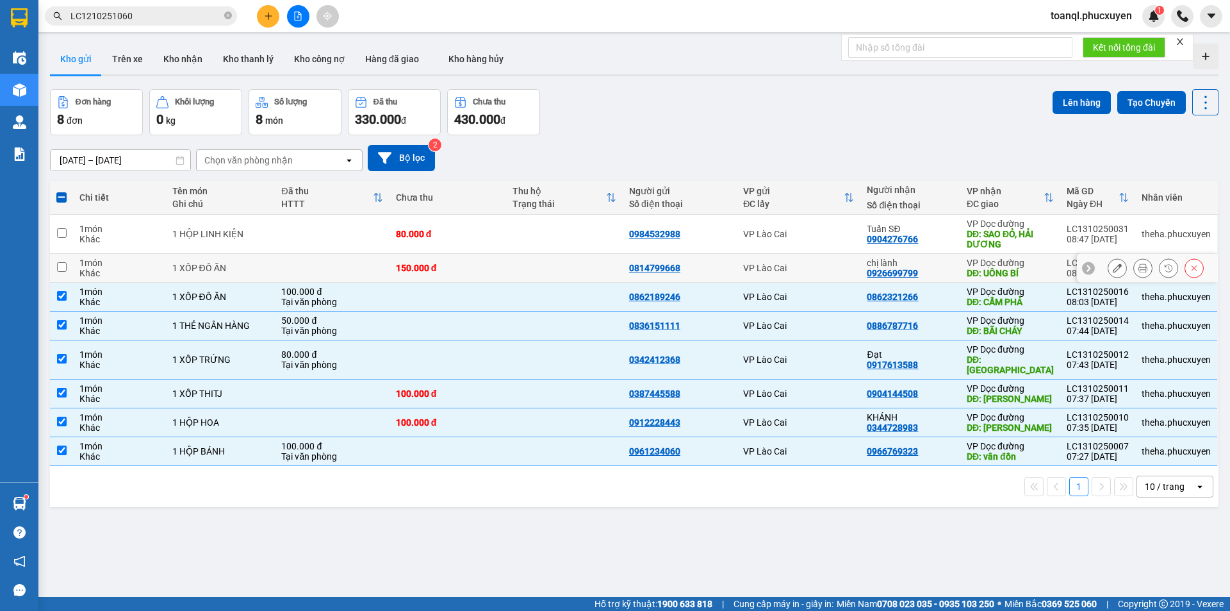
click at [344, 263] on td at bounding box center [332, 268] width 114 height 29
checkbox input "true"
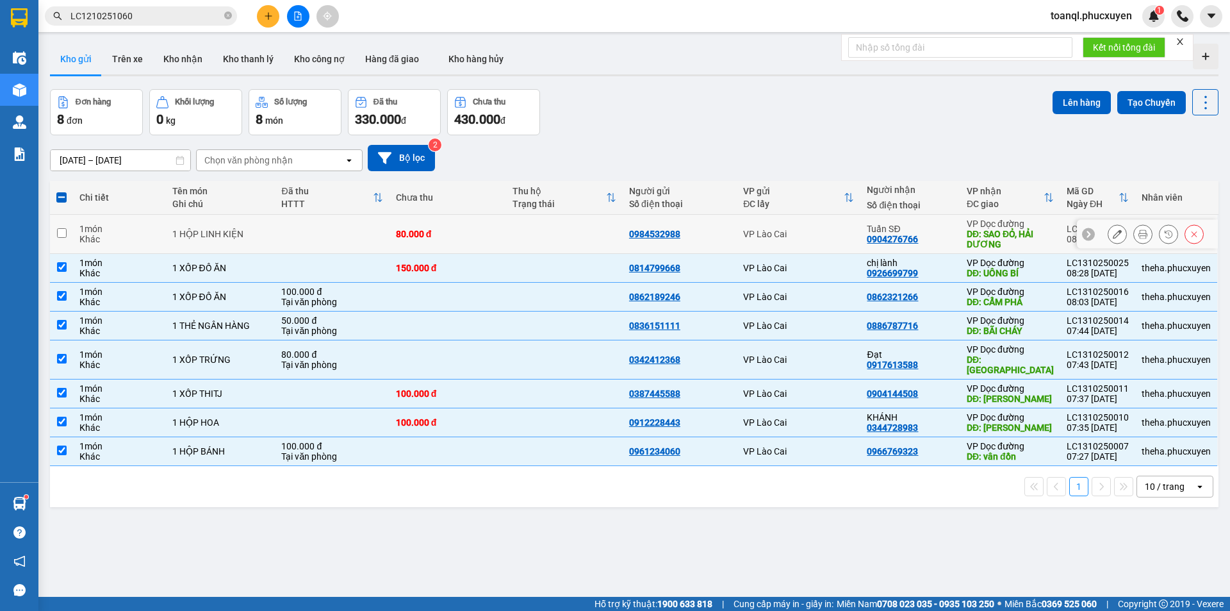
click at [345, 229] on td at bounding box center [332, 234] width 114 height 39
checkbox input "true"
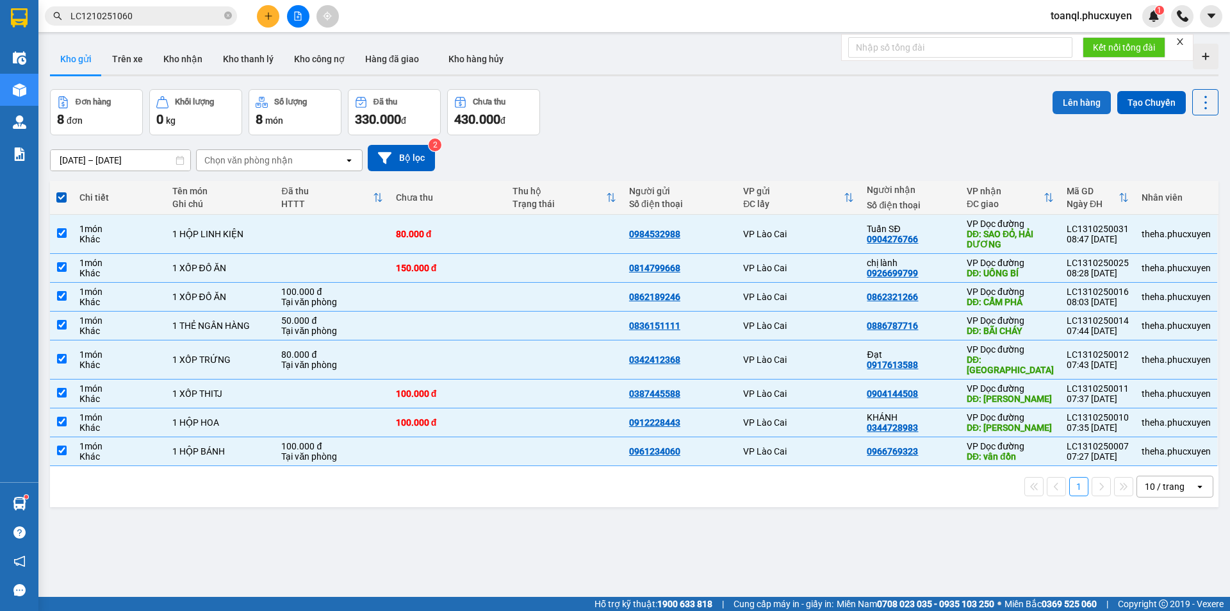
click at [1072, 95] on button "Lên hàng" at bounding box center [1082, 102] width 58 height 23
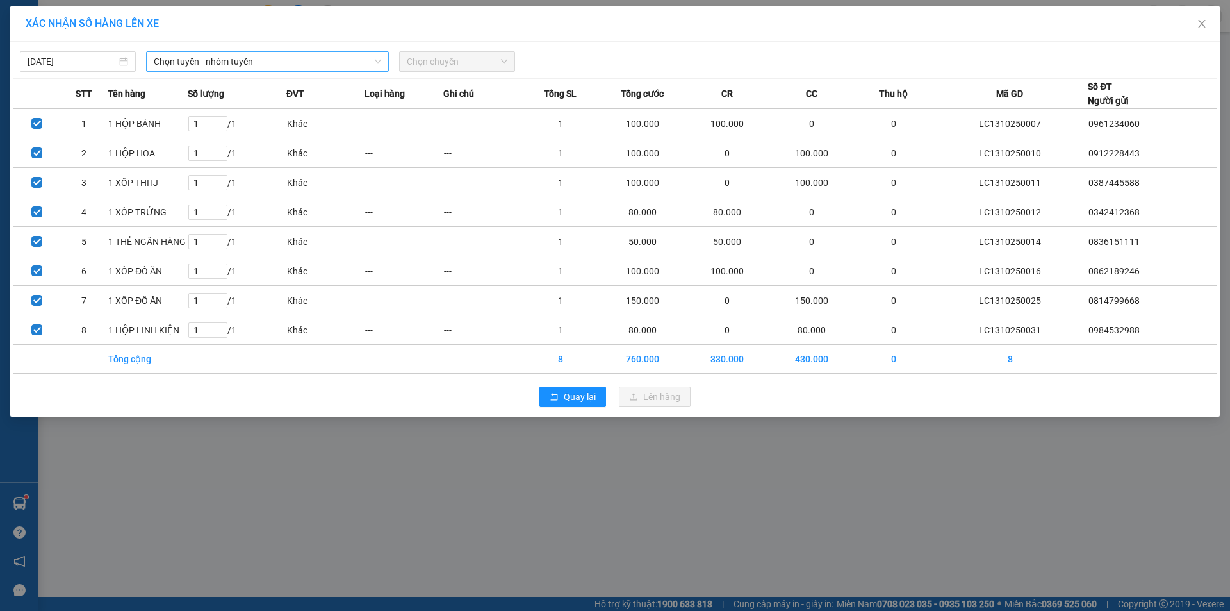
click at [303, 56] on span "Chọn tuyến - nhóm tuyến" at bounding box center [268, 61] width 228 height 19
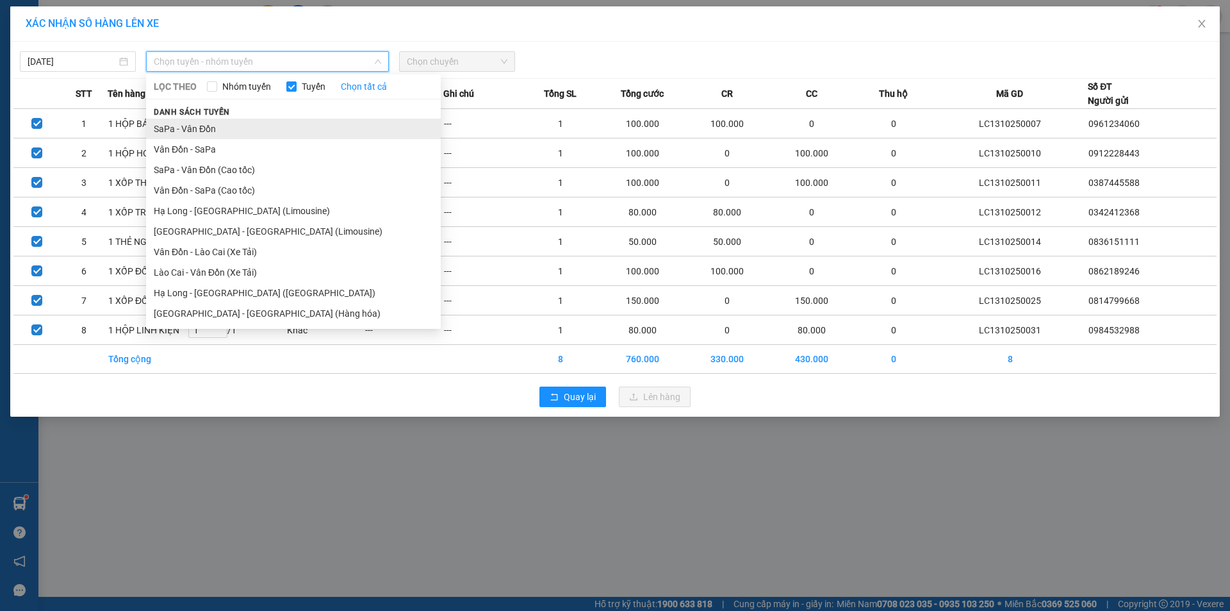
click at [228, 133] on li "SaPa - Vân Đồn" at bounding box center [293, 129] width 295 height 21
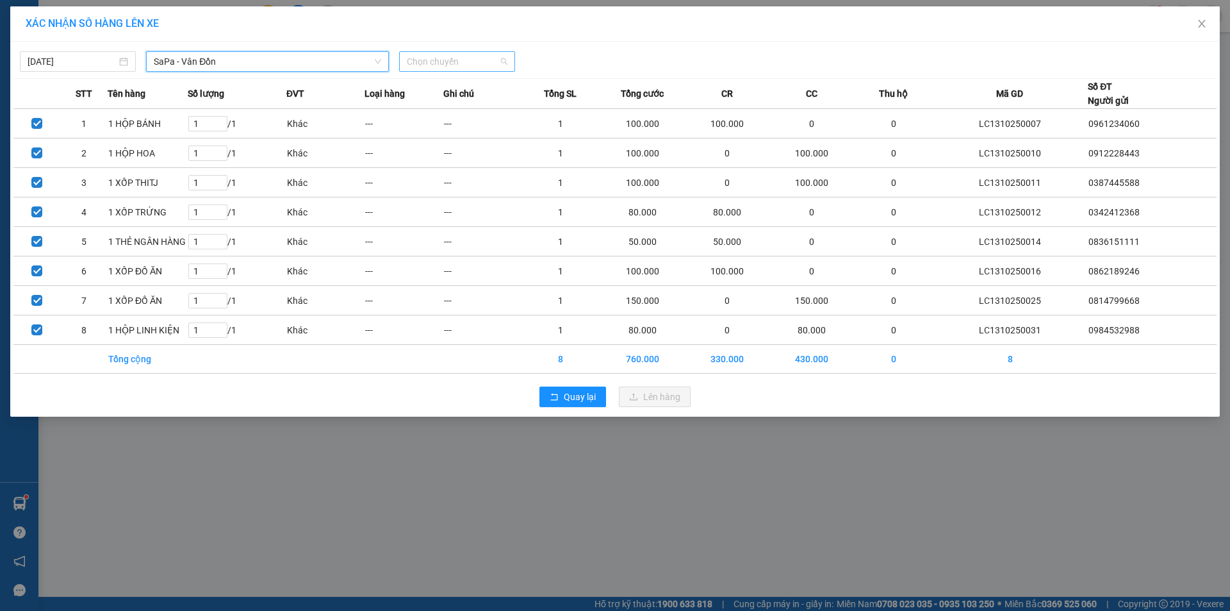
click at [493, 58] on span "Chọn chuyến" at bounding box center [457, 61] width 101 height 19
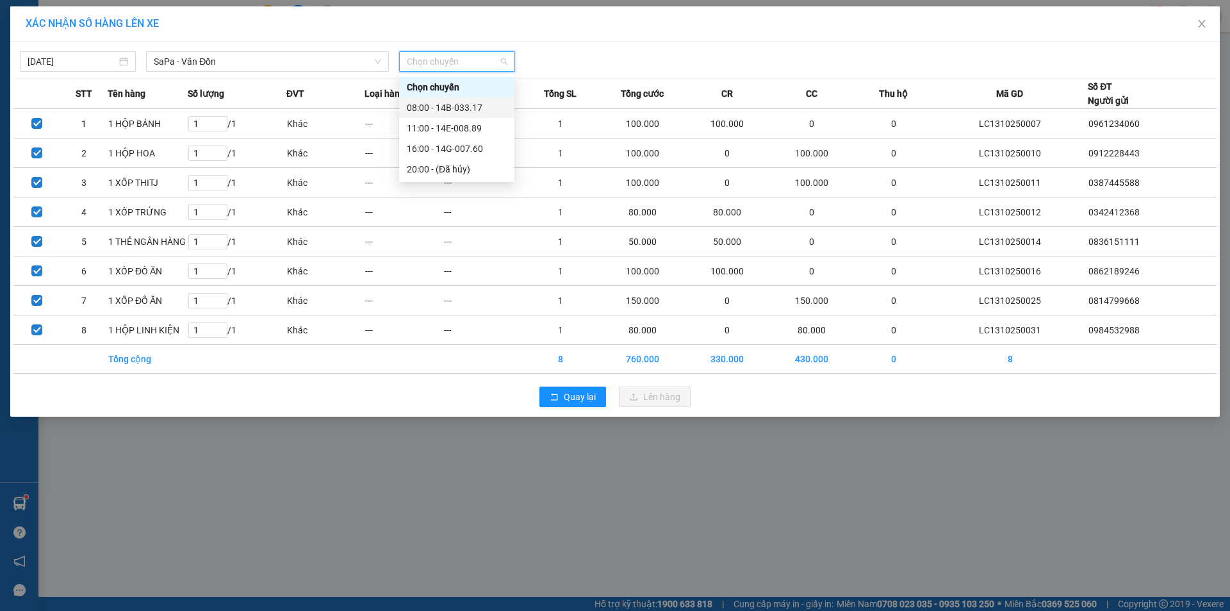
click at [477, 101] on div "08:00 - 14B-033.17" at bounding box center [457, 108] width 100 height 14
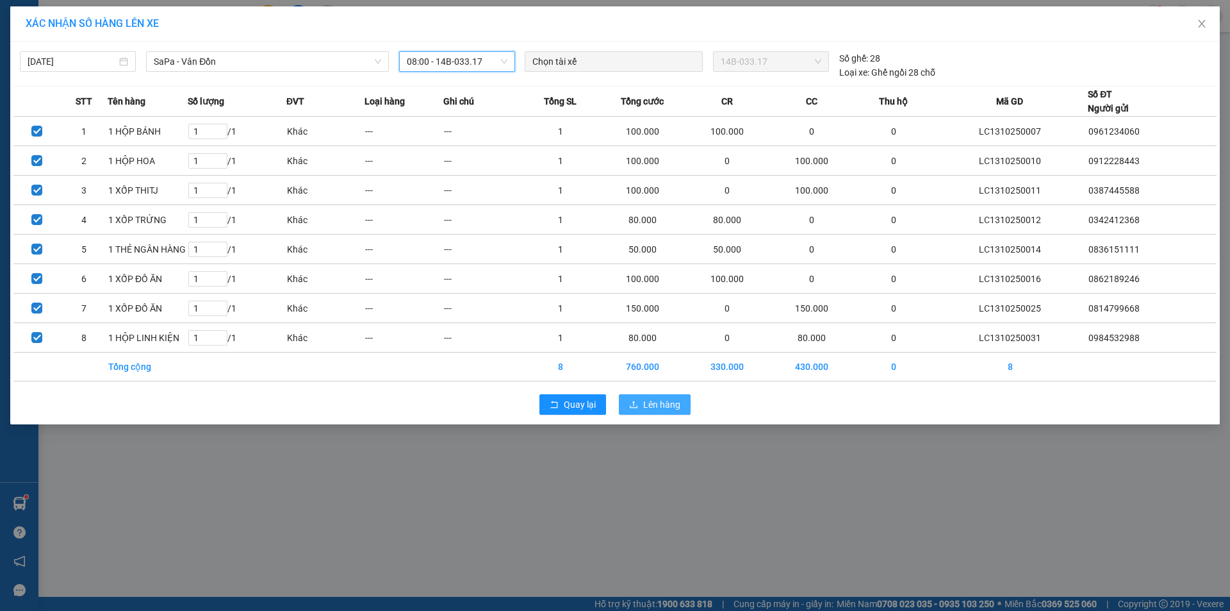
click at [662, 406] on span "Lên hàng" at bounding box center [661, 404] width 37 height 14
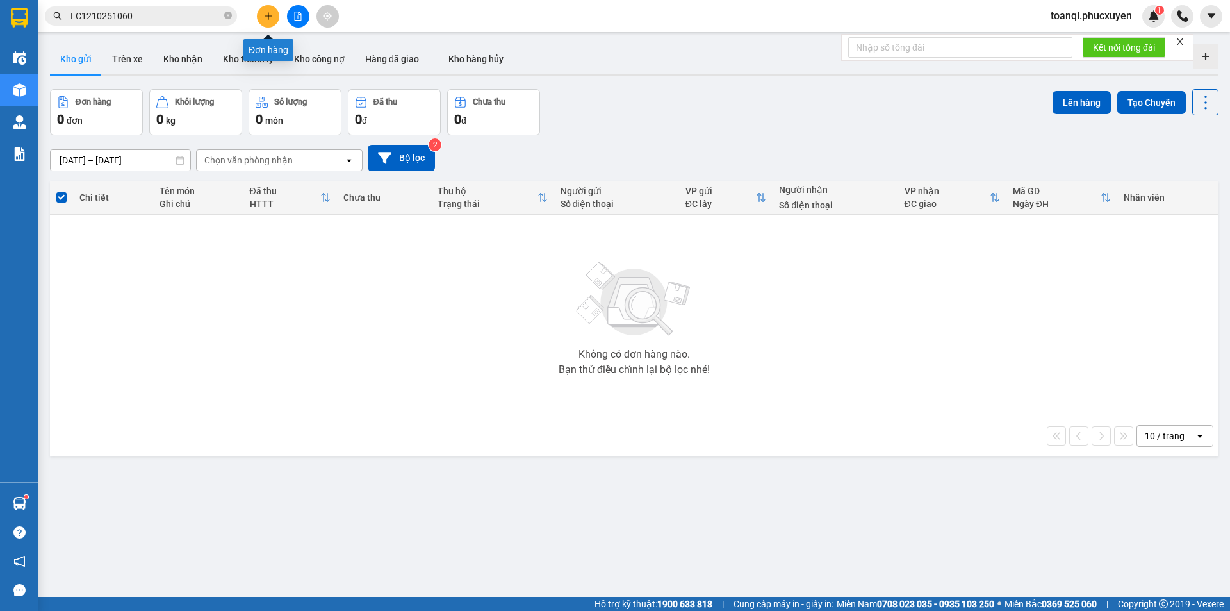
click at [274, 15] on button at bounding box center [268, 16] width 22 height 22
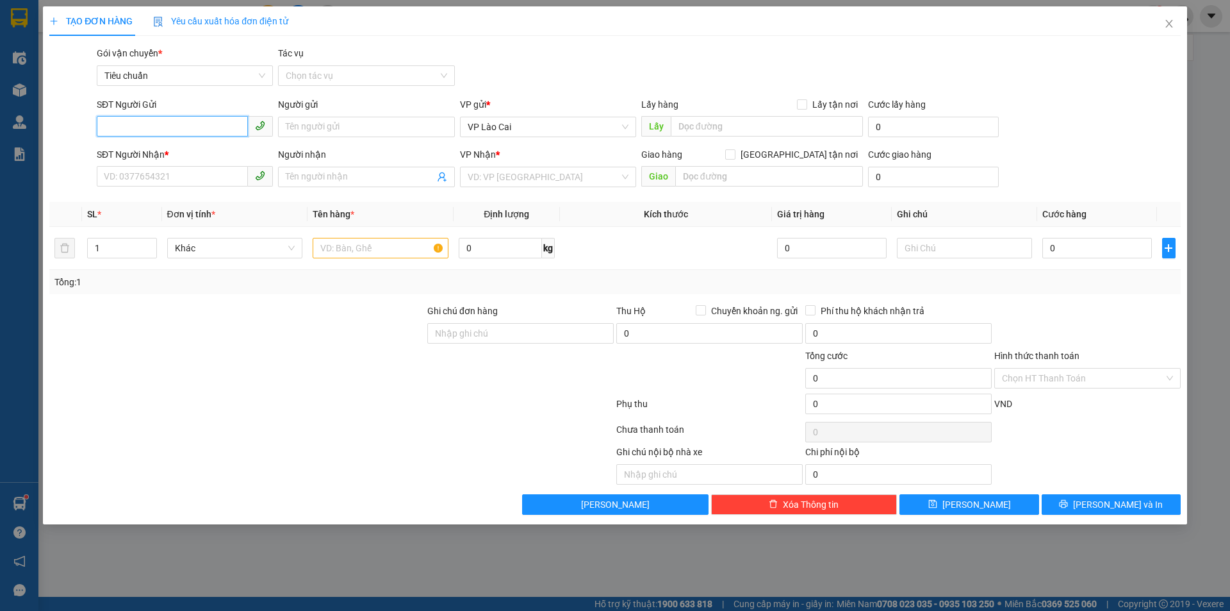
click at [185, 128] on input "SĐT Người Gửi" at bounding box center [172, 126] width 151 height 21
click at [392, 248] on input "text" at bounding box center [381, 248] width 136 height 21
type input "1 XỐP"
click at [210, 124] on input "SĐT Người Gửi" at bounding box center [172, 126] width 151 height 21
drag, startPoint x: 163, startPoint y: 131, endPoint x: 0, endPoint y: 165, distance: 166.9
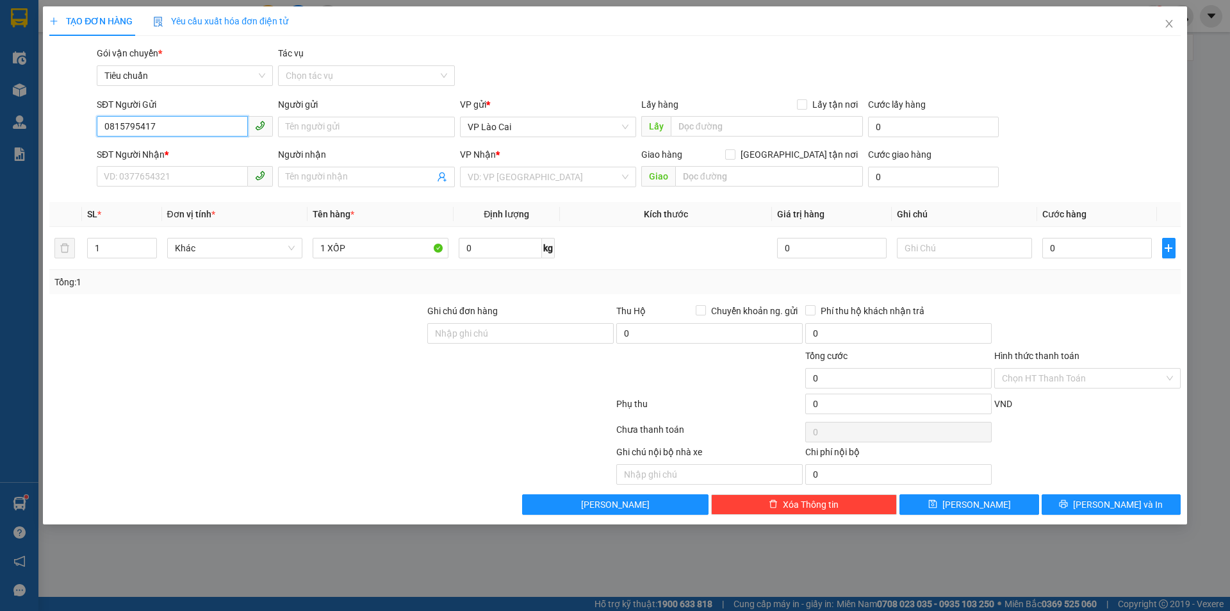
click at [0, 165] on div "TẠO ĐƠN HÀNG Yêu cầu xuất hóa đơn điện tử Transit Pickup Surcharge Ids Transit …" at bounding box center [615, 305] width 1230 height 611
type input "0815795417"
click at [1168, 22] on icon "close" at bounding box center [1169, 24] width 7 height 8
